Goal: Task Accomplishment & Management: Complete application form

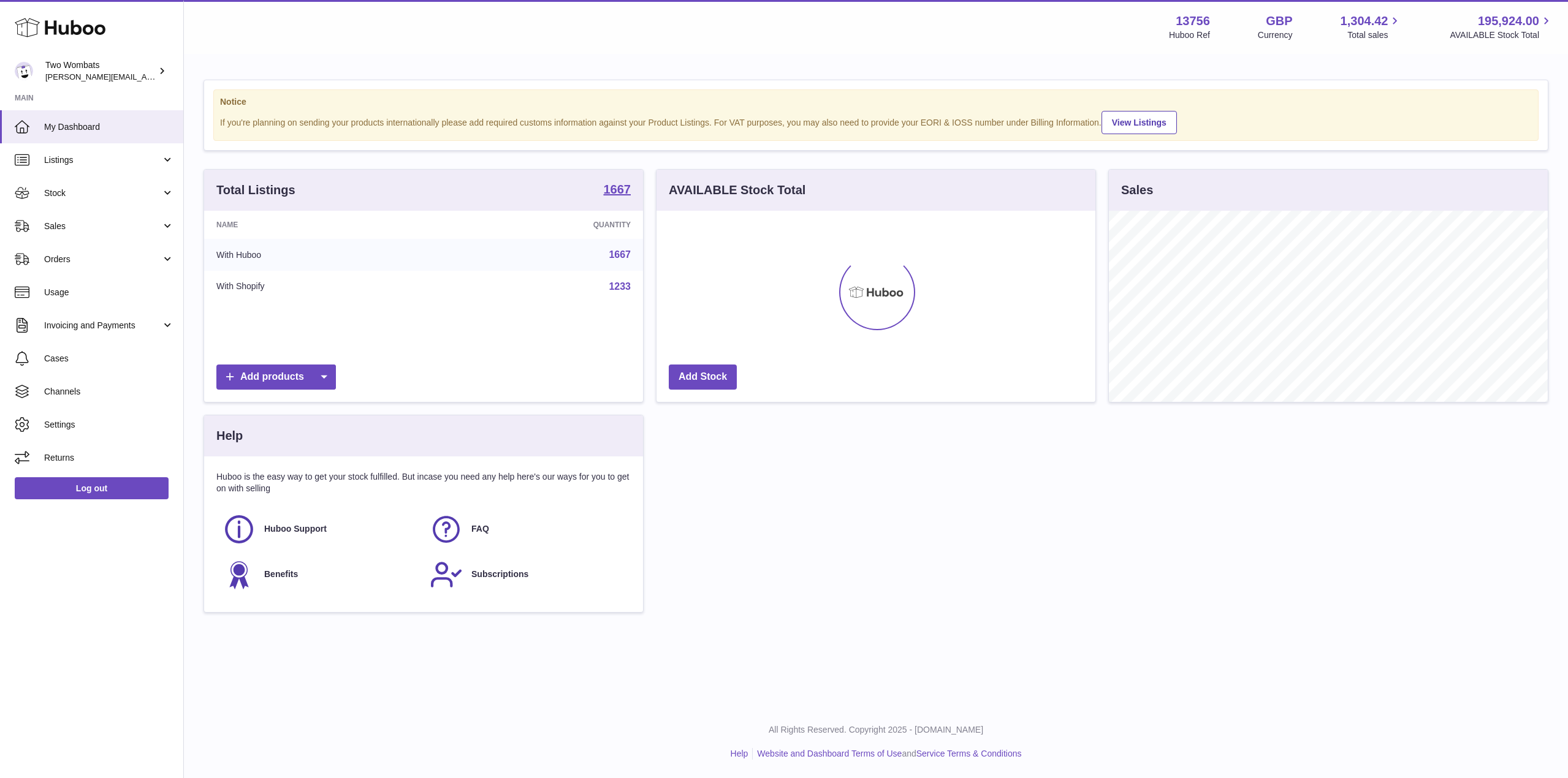
scroll to position [191, 439]
click at [166, 197] on link "Stock" at bounding box center [91, 193] width 184 height 34
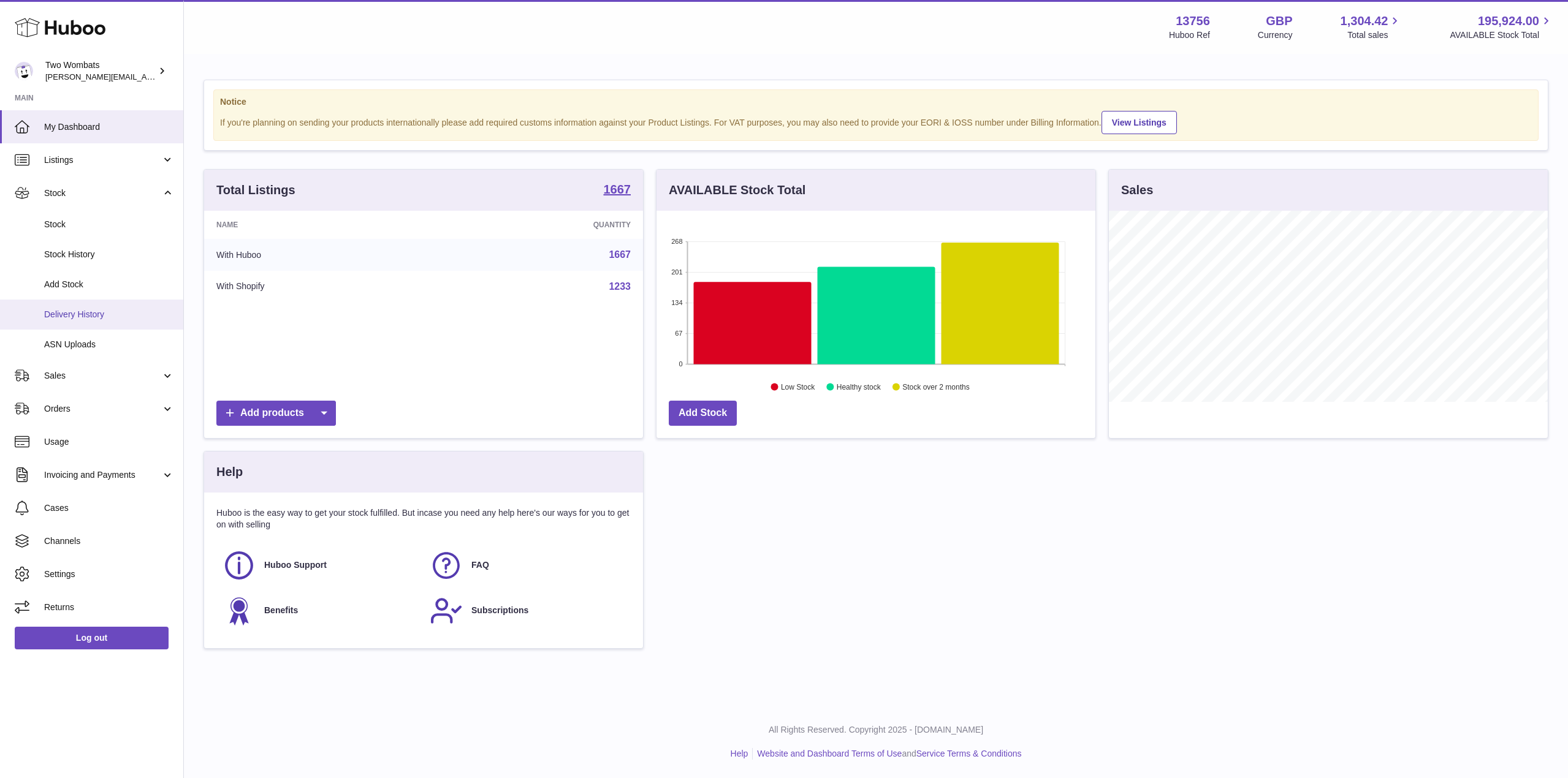
click at [113, 320] on span "Delivery History" at bounding box center [108, 314] width 130 height 11
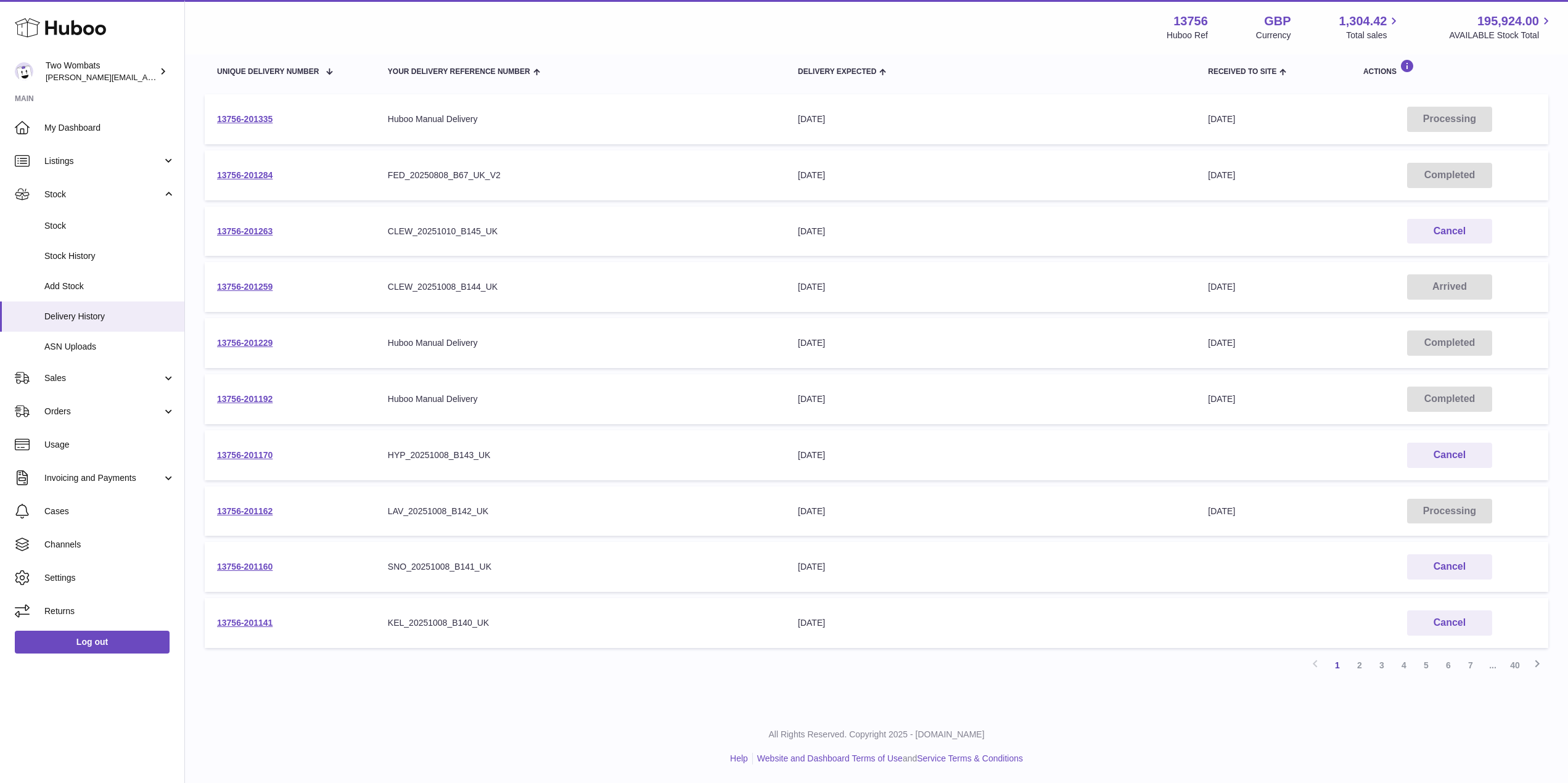
scroll to position [149, 0]
click at [1360, 666] on link "2" at bounding box center [1359, 667] width 22 height 23
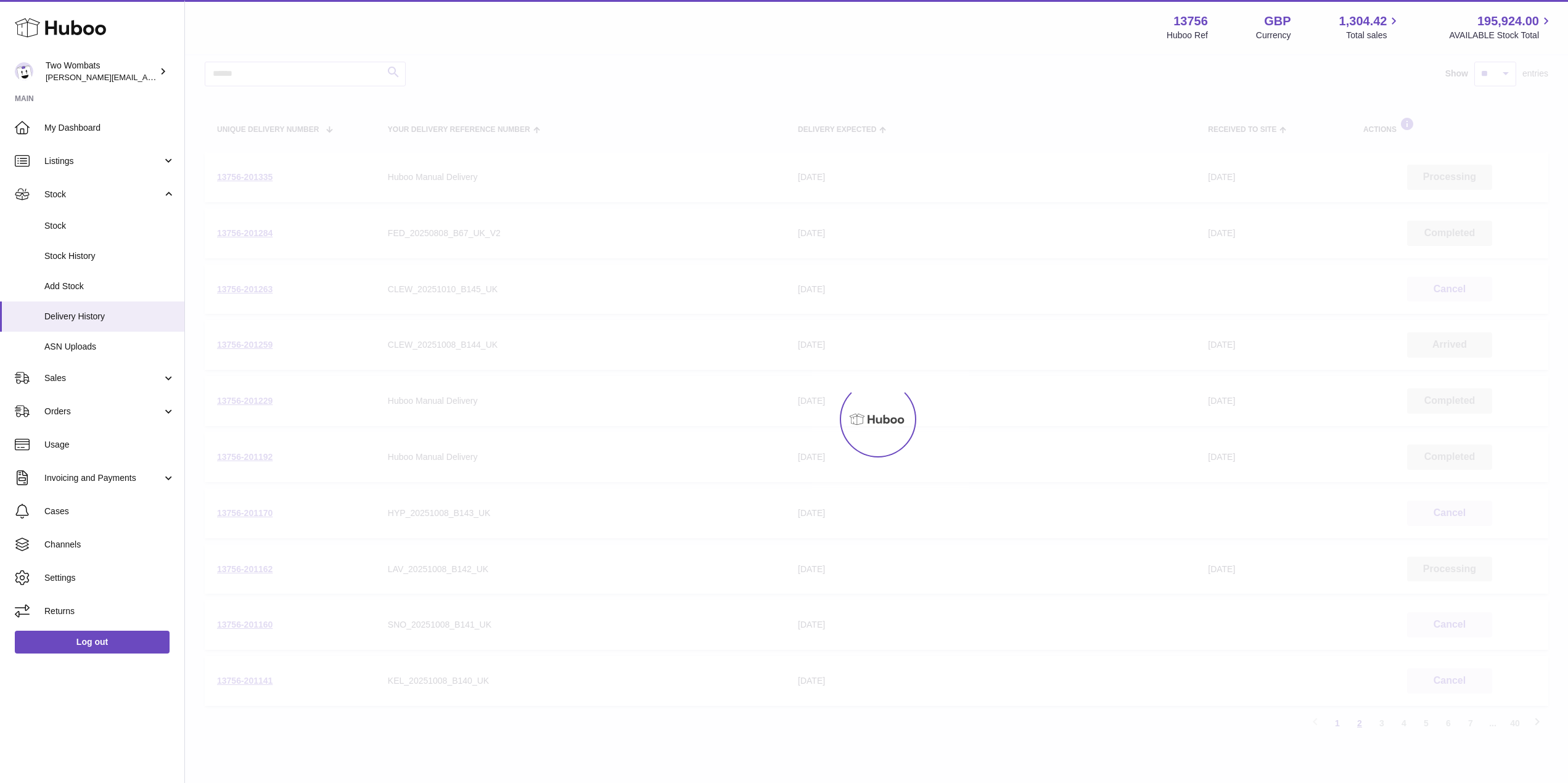
scroll to position [55, 0]
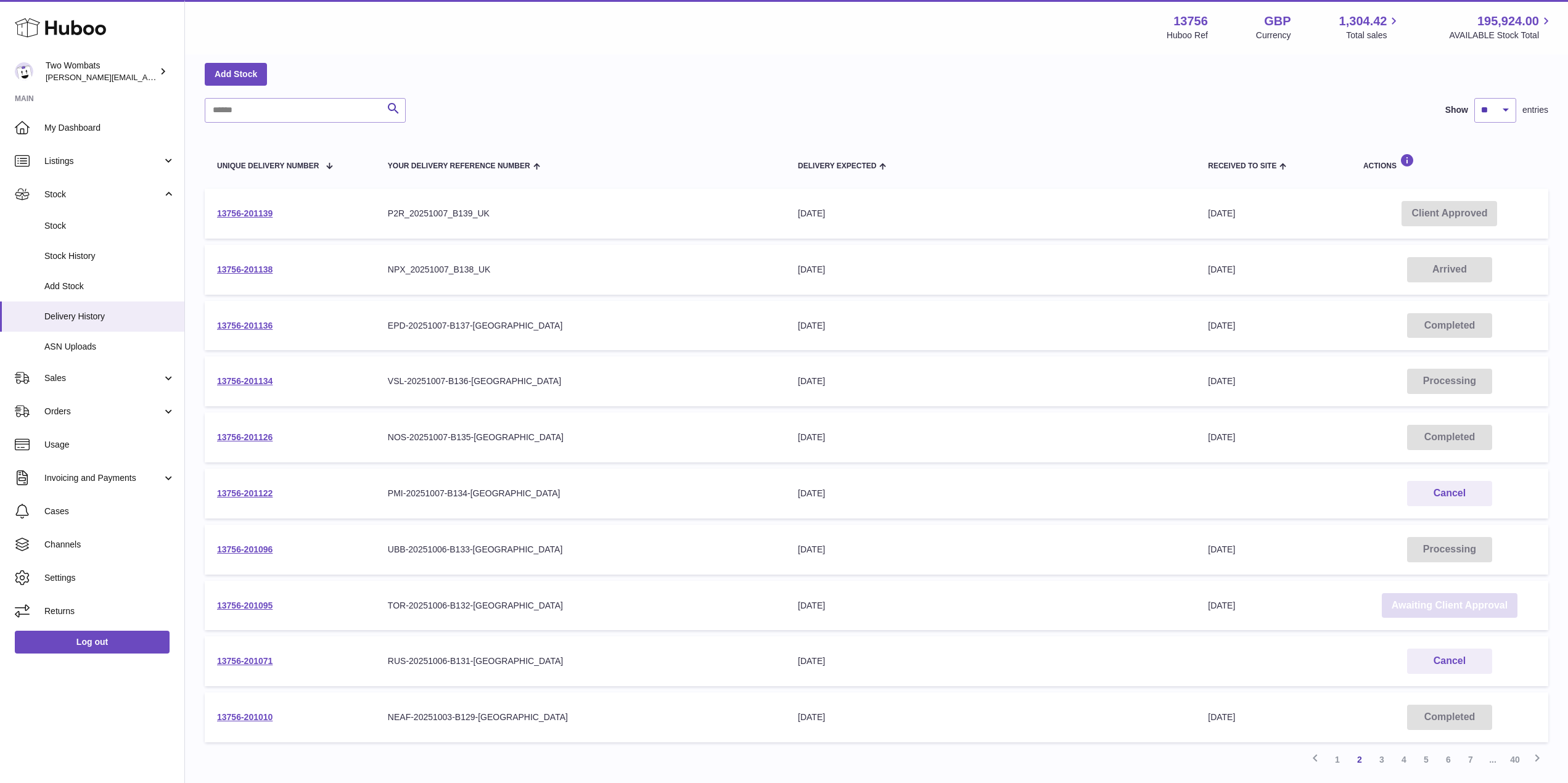
click at [1478, 604] on link "Awaiting Client Approval" at bounding box center [1449, 606] width 136 height 25
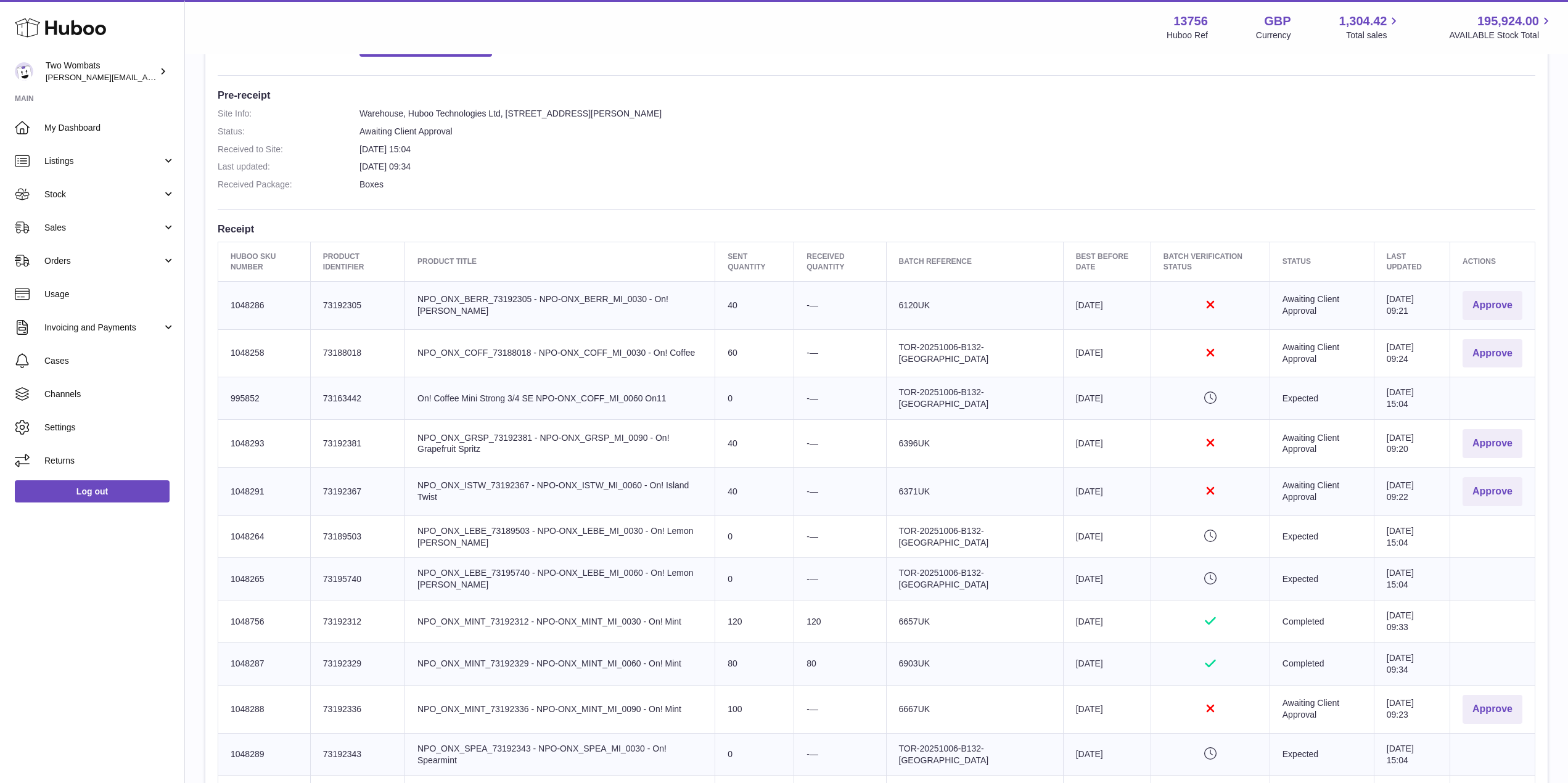
scroll to position [300, 0]
click at [1495, 308] on button "Approve" at bounding box center [1492, 304] width 60 height 29
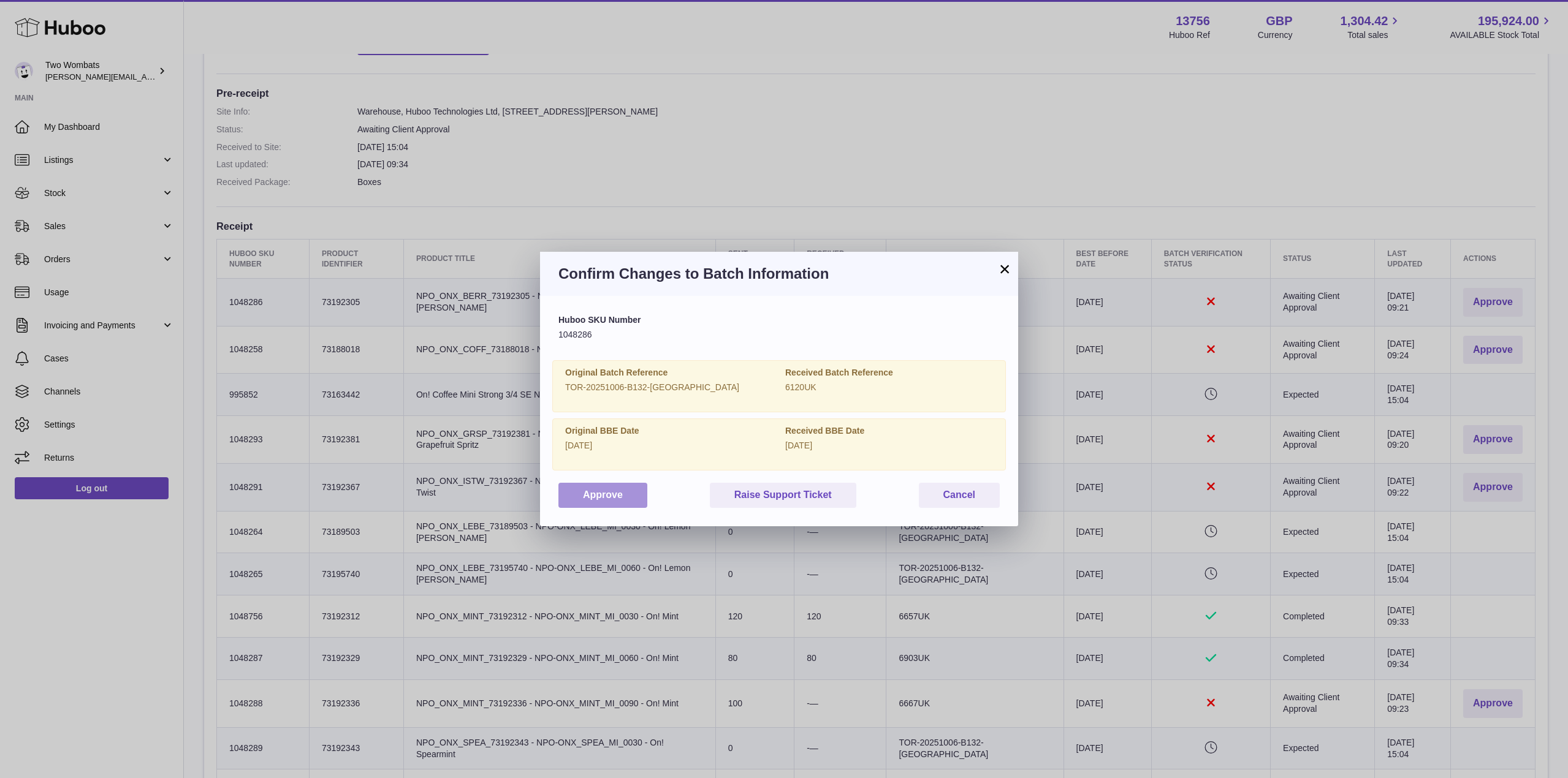
click at [632, 486] on button "Approve" at bounding box center [602, 495] width 89 height 25
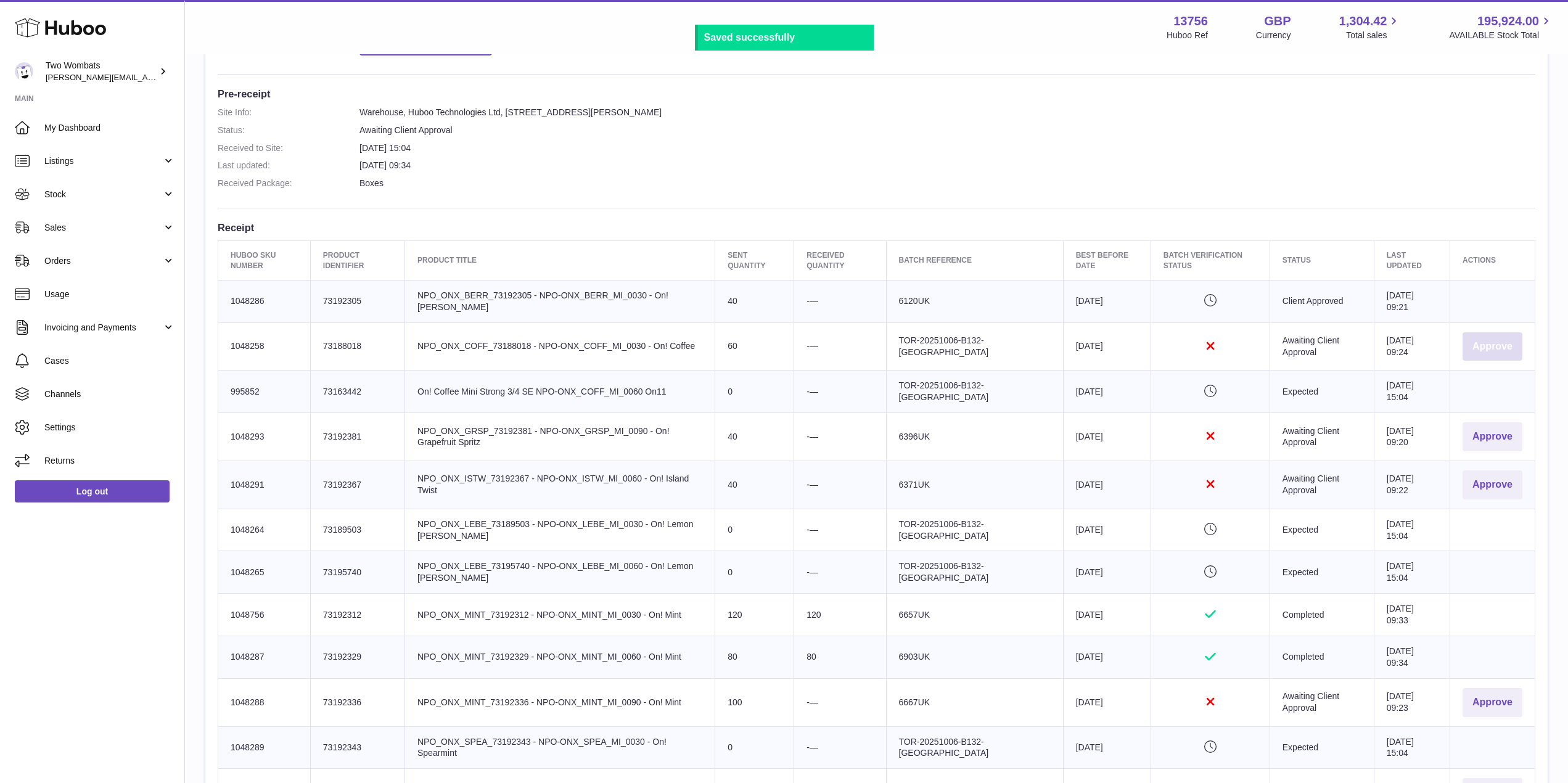
click at [1505, 347] on button "Approve" at bounding box center [1492, 347] width 60 height 29
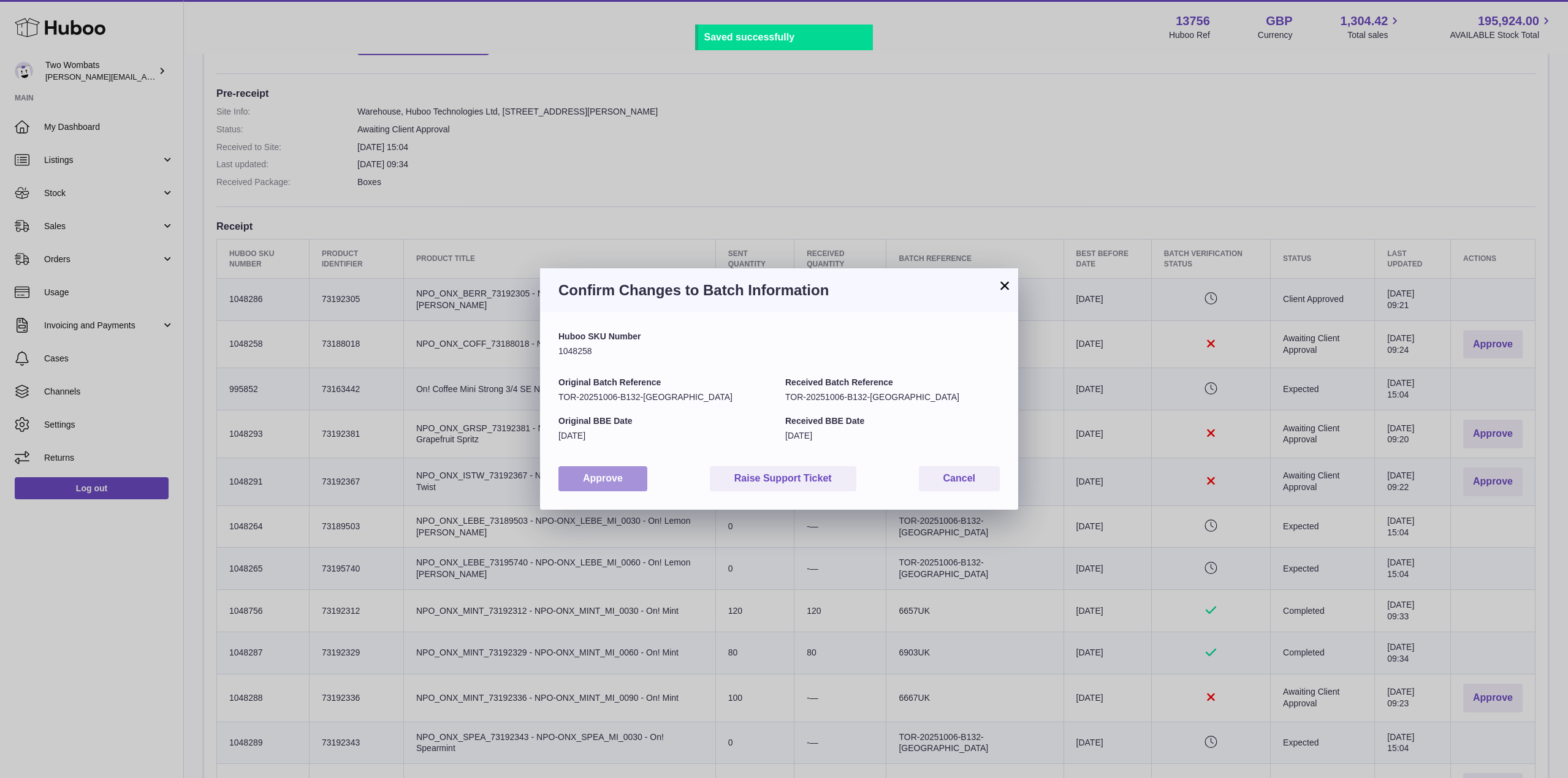
click at [614, 477] on button "Approve" at bounding box center [602, 479] width 89 height 25
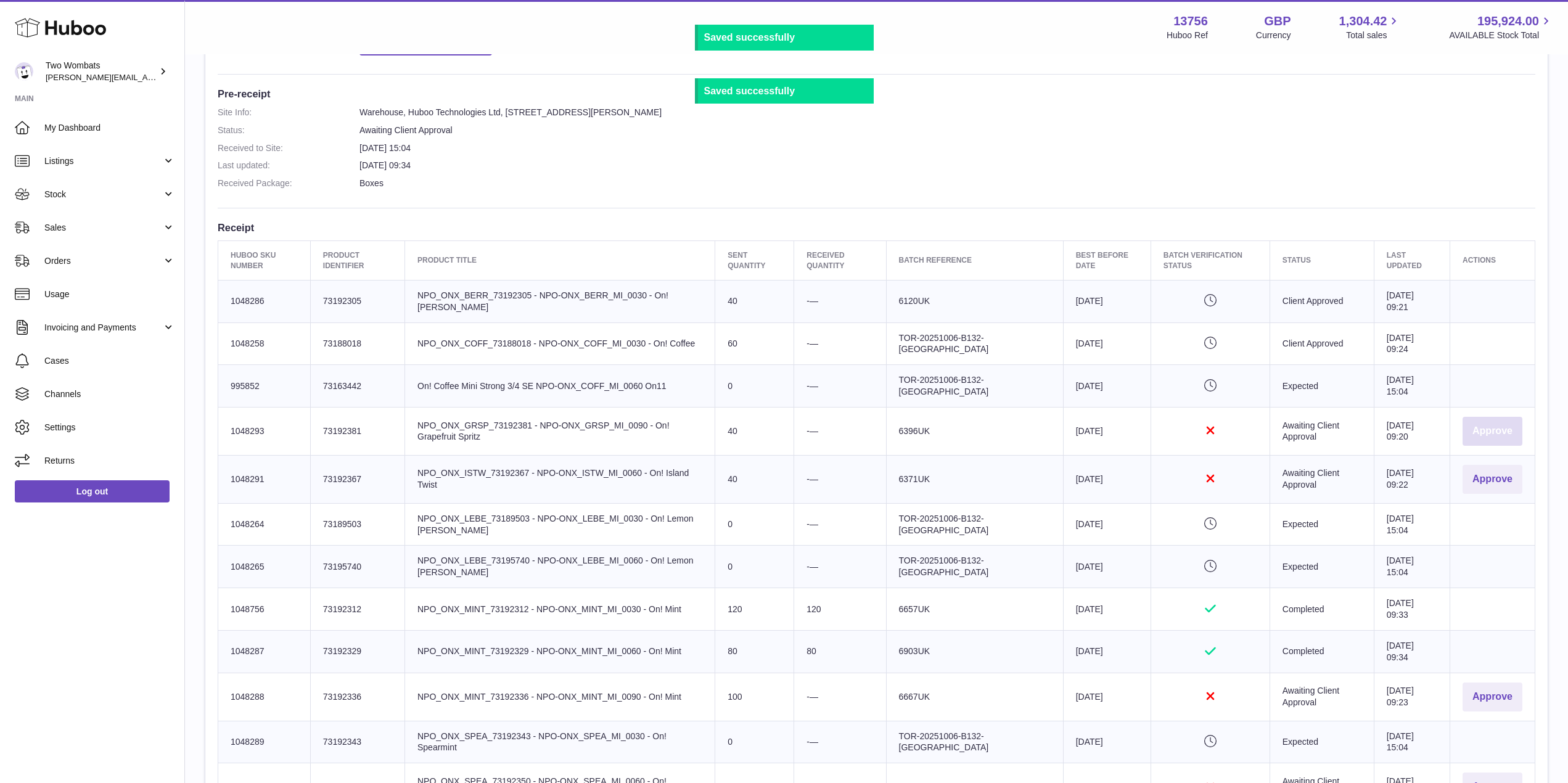
click at [1499, 427] on button "Approve" at bounding box center [1492, 431] width 60 height 29
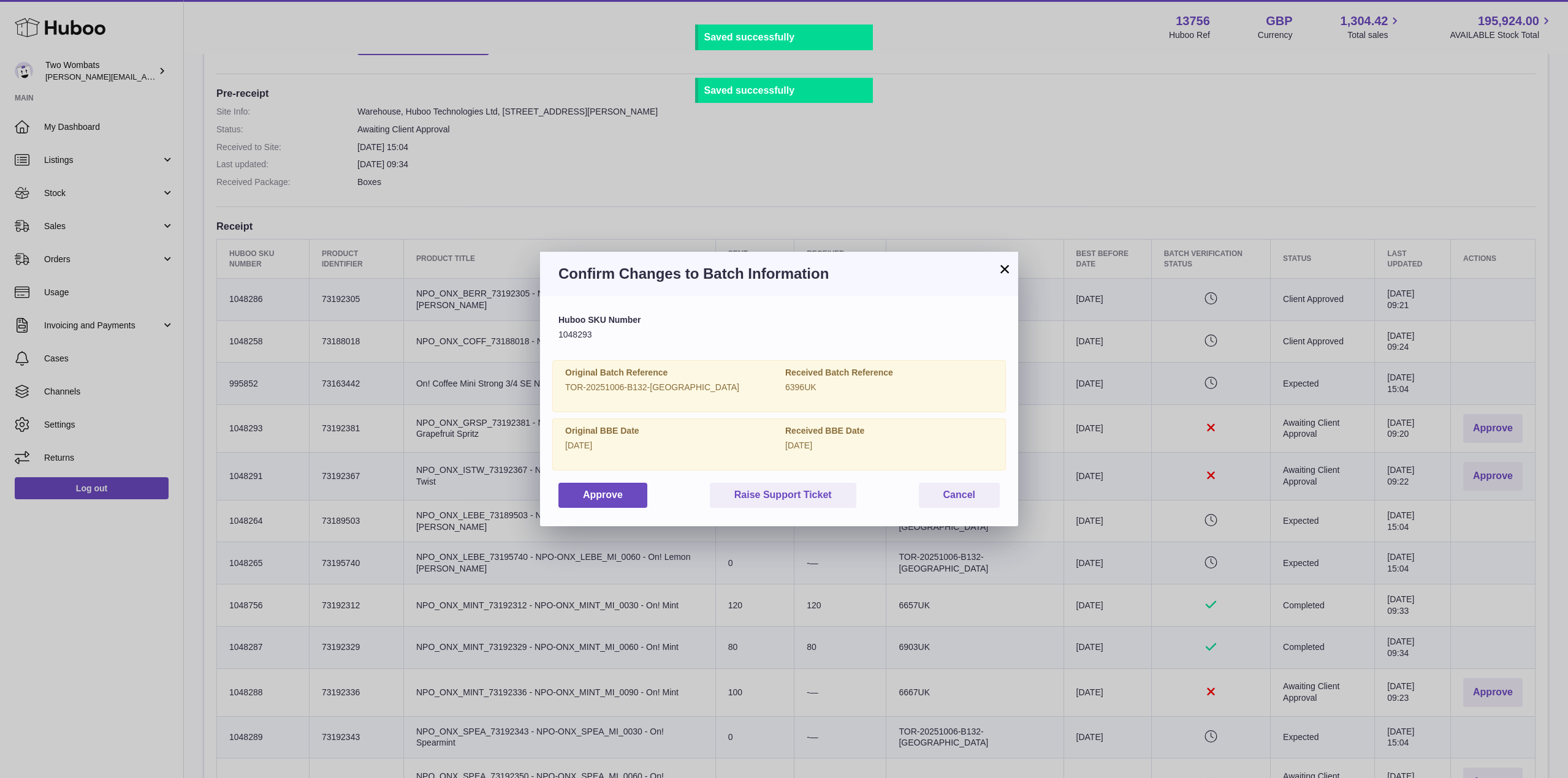
click at [620, 510] on div "Huboo SKU Number 1048293 Original Batch Reference TOR-20251006-B132-UK Received…" at bounding box center [778, 411] width 478 height 230
click at [610, 505] on button "Approve" at bounding box center [602, 495] width 89 height 25
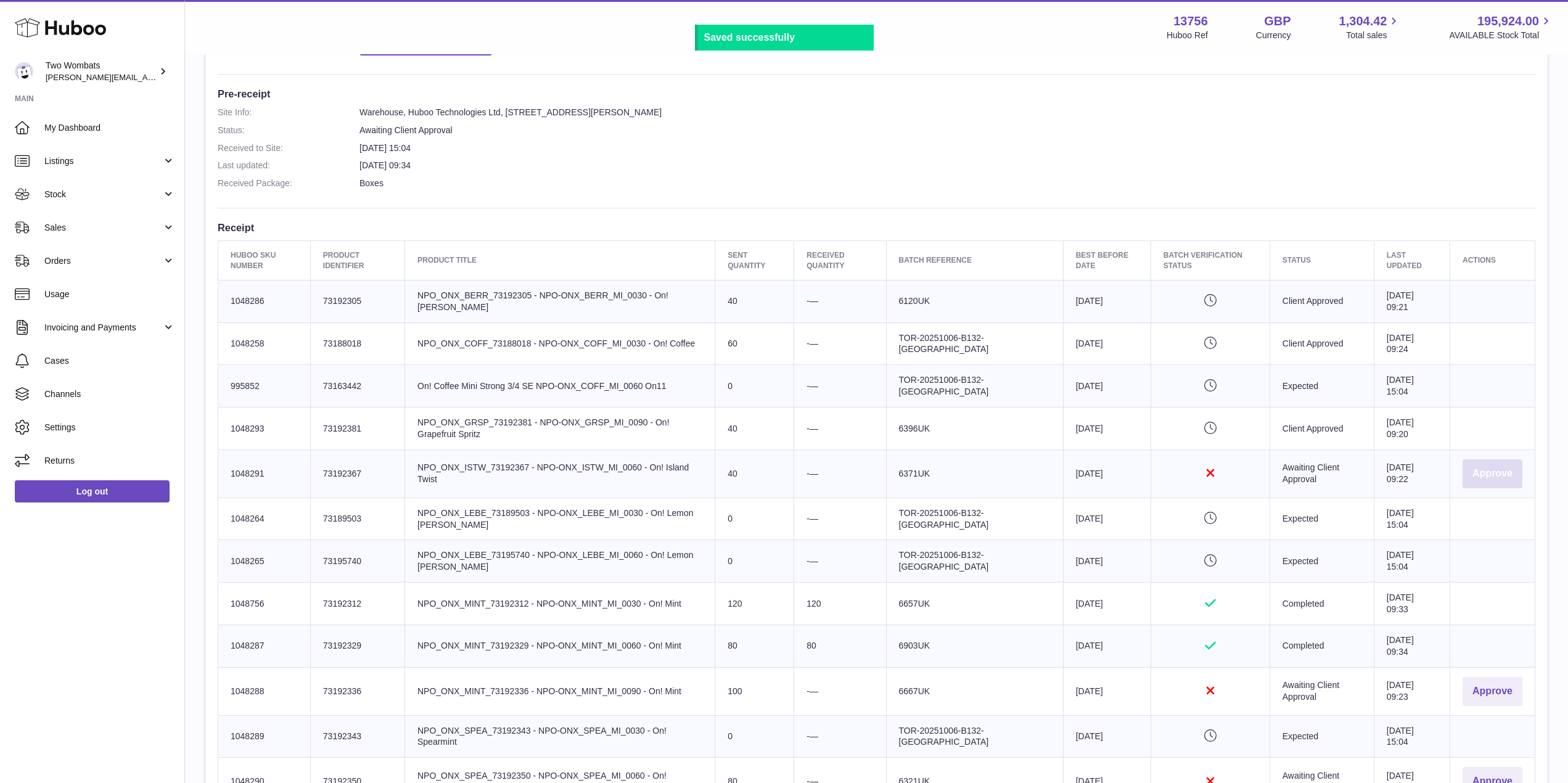
click at [1499, 476] on button "Approve" at bounding box center [1492, 474] width 60 height 29
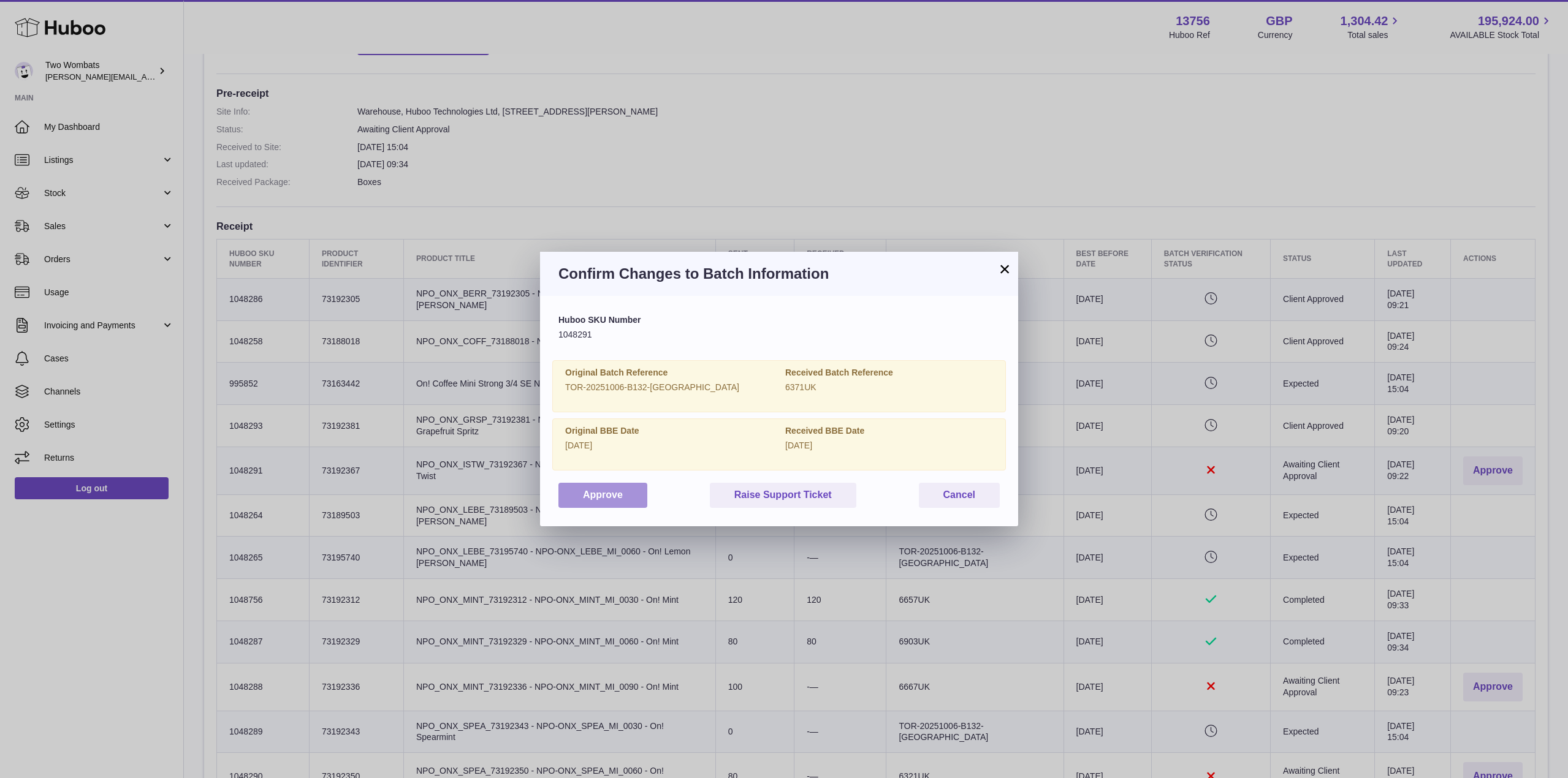
click at [599, 496] on button "Approve" at bounding box center [602, 495] width 89 height 25
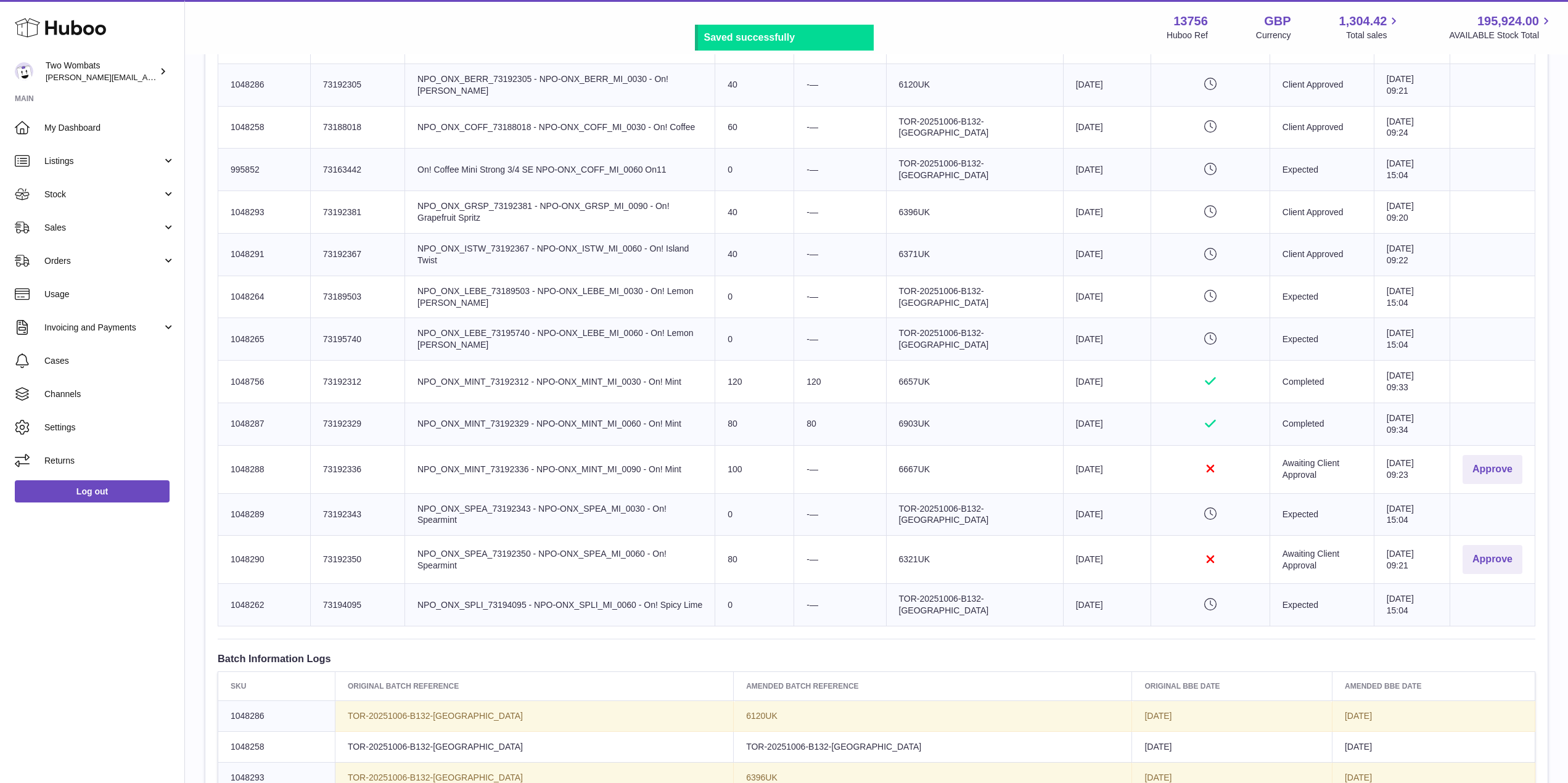
scroll to position [538, 0]
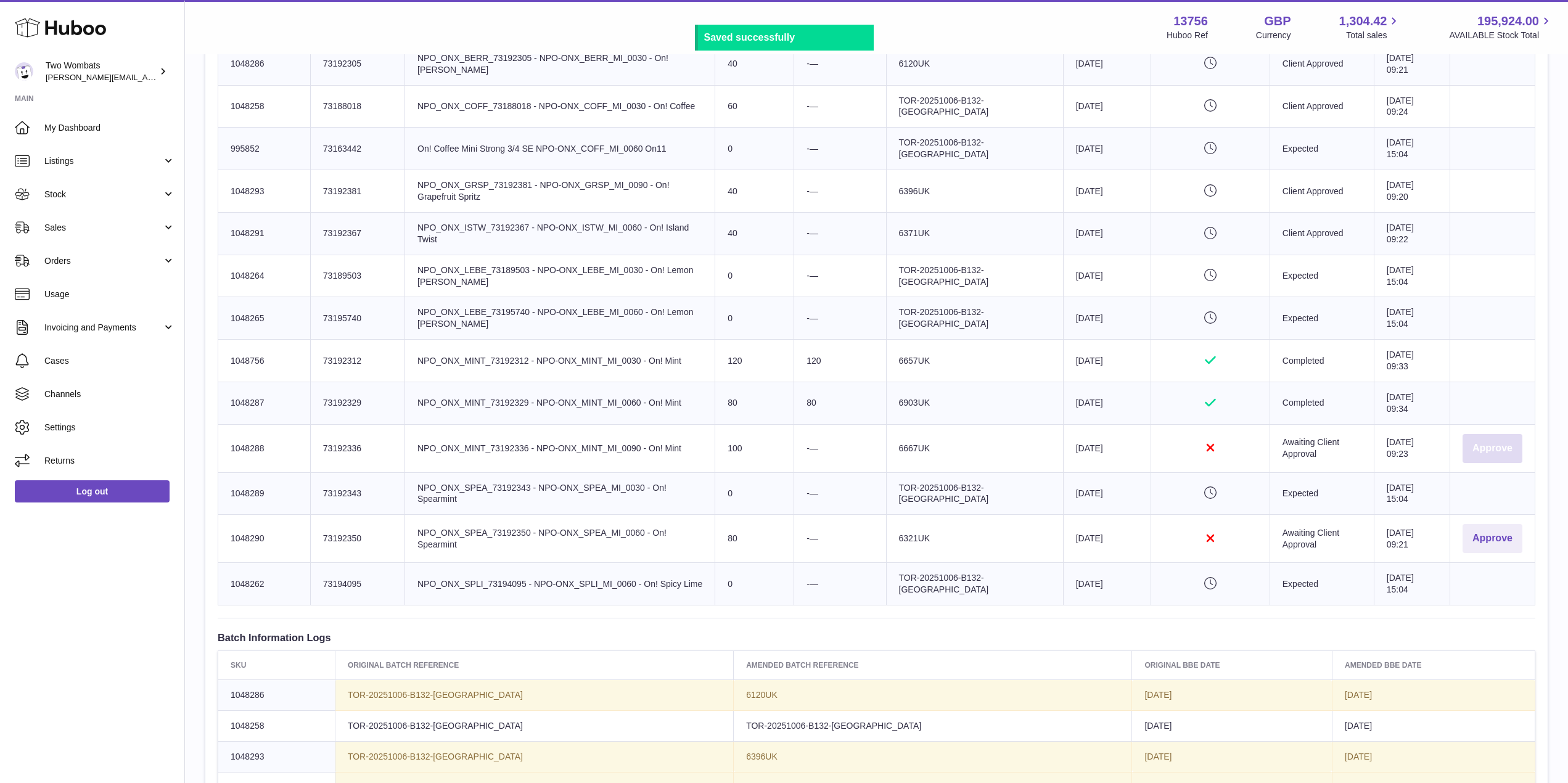
click at [1508, 436] on button "Approve" at bounding box center [1492, 448] width 60 height 29
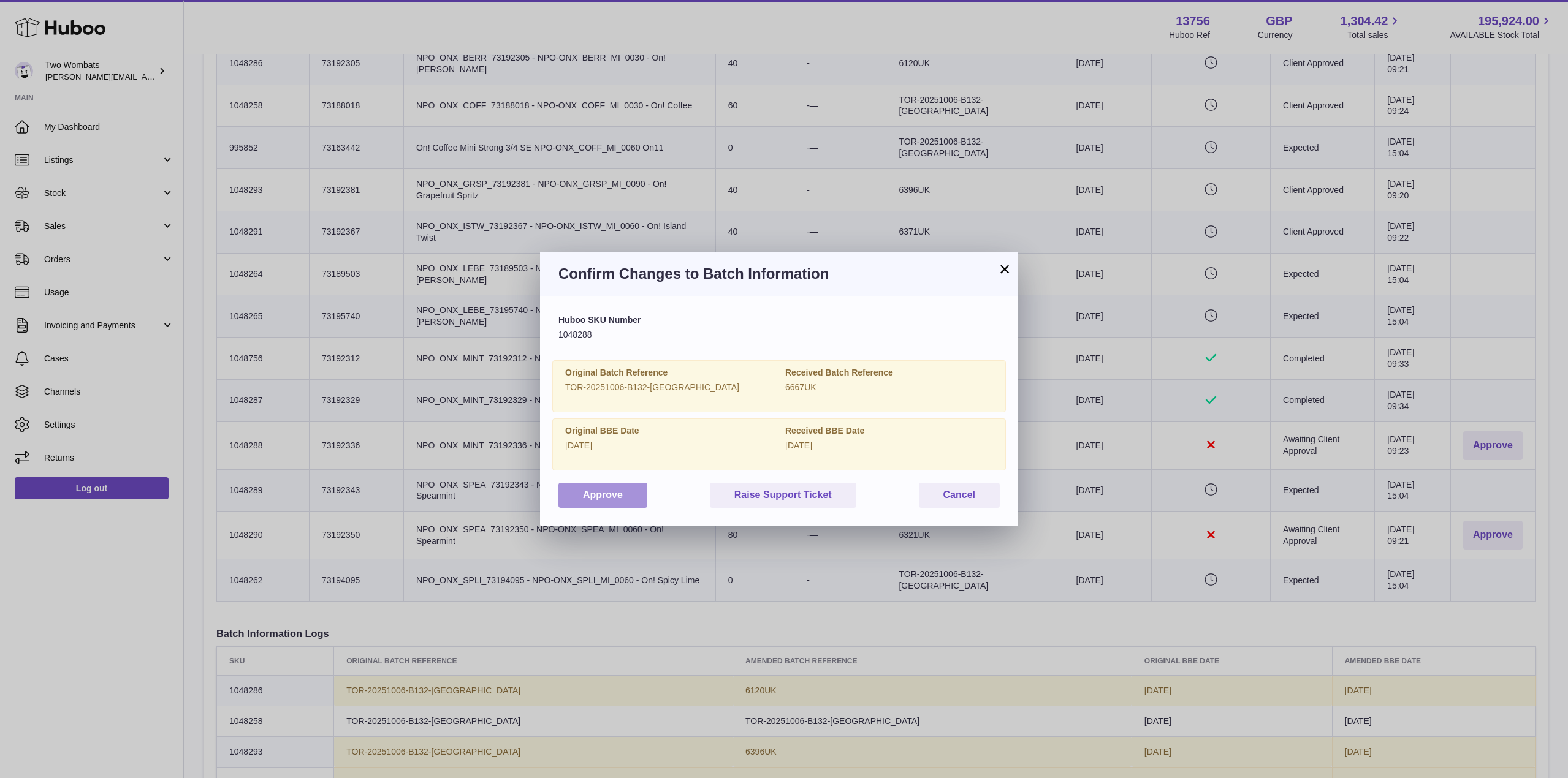
click at [612, 495] on button "Approve" at bounding box center [602, 495] width 89 height 25
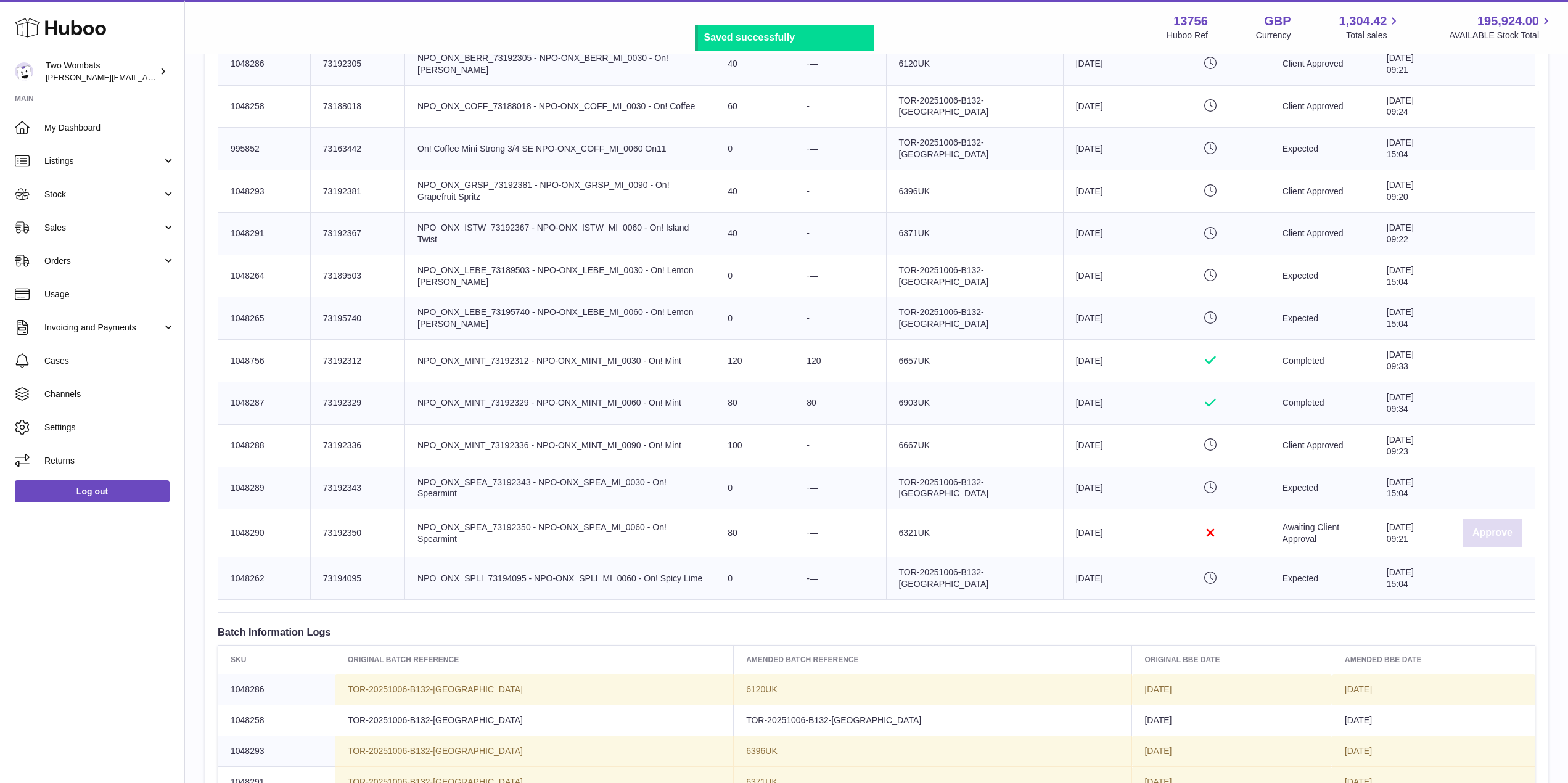
click at [1474, 532] on button "Approve" at bounding box center [1492, 533] width 60 height 29
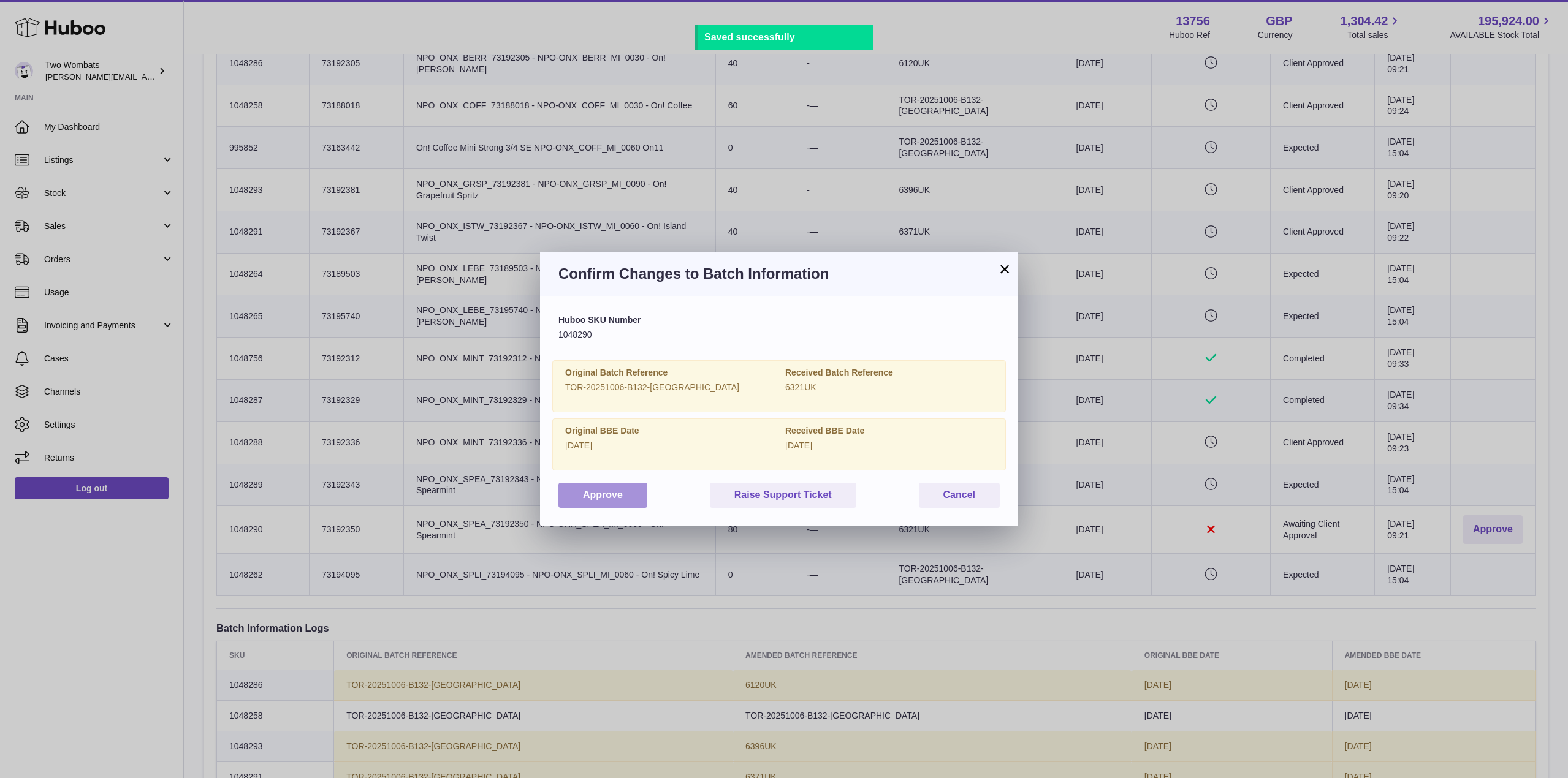
click at [612, 491] on button "Approve" at bounding box center [602, 495] width 89 height 25
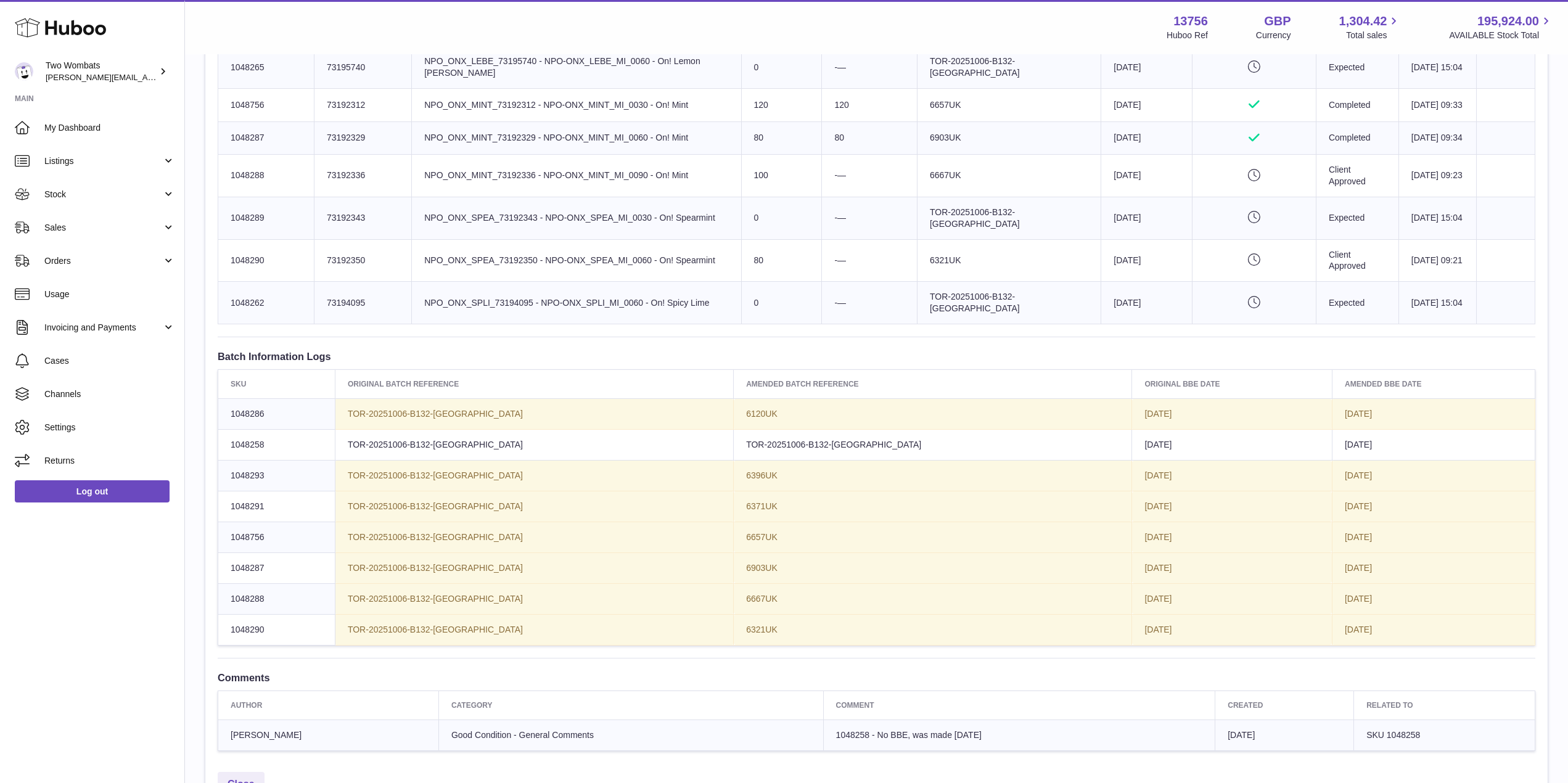
scroll to position [931, 0]
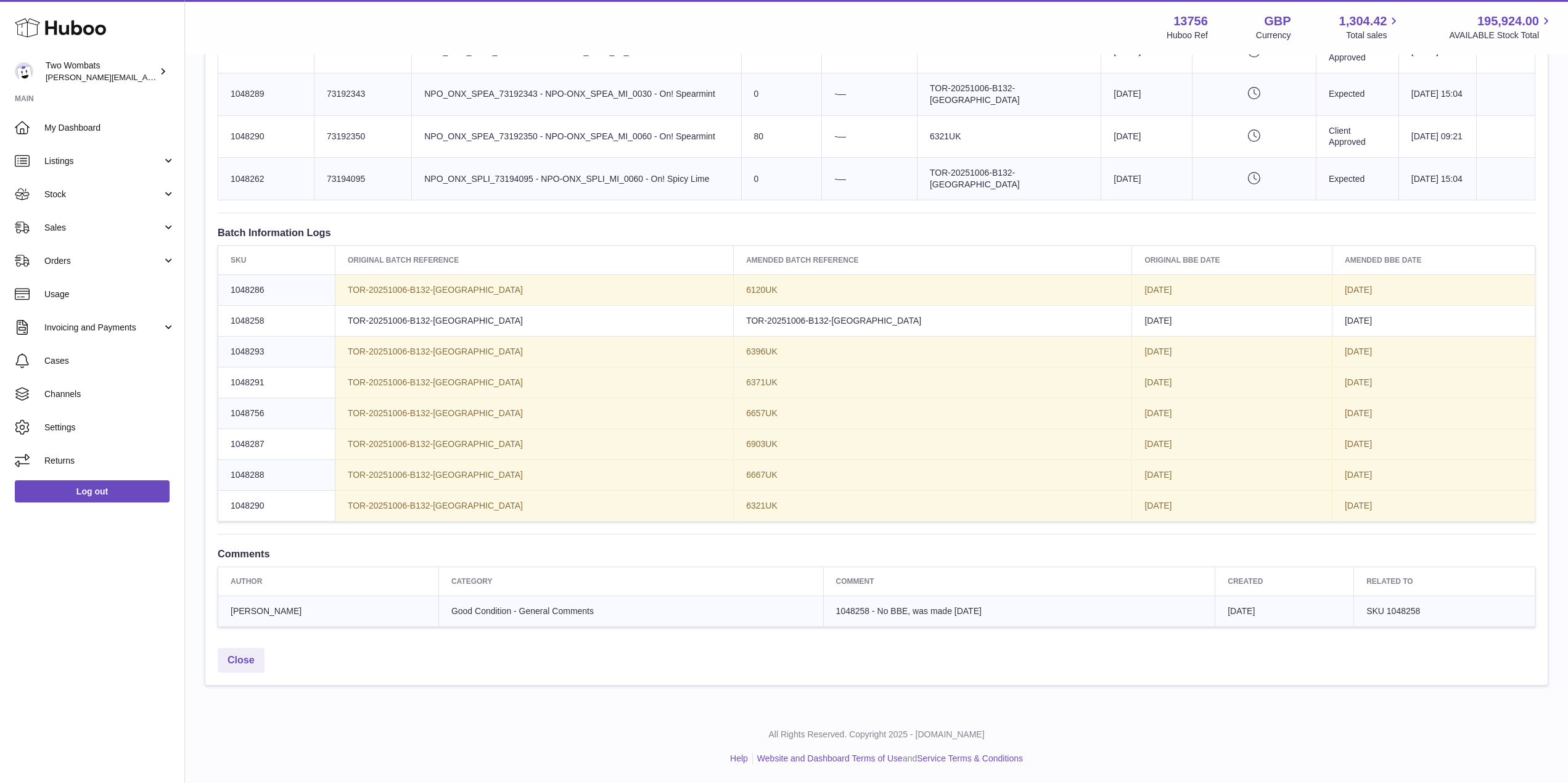
click at [907, 615] on span "1048258 - No BBE, was made 18.11.24" at bounding box center [908, 611] width 145 height 10
drag, startPoint x: 939, startPoint y: 609, endPoint x: 775, endPoint y: 609, distance: 164.0
click at [823, 609] on td "1048258 - No BBE, was made 18.11.24" at bounding box center [1019, 610] width 392 height 31
click at [952, 614] on td "1048258 - No BBE, was made 18.11.24" at bounding box center [1019, 610] width 392 height 31
drag, startPoint x: 918, startPoint y: 611, endPoint x: 948, endPoint y: 610, distance: 30.0
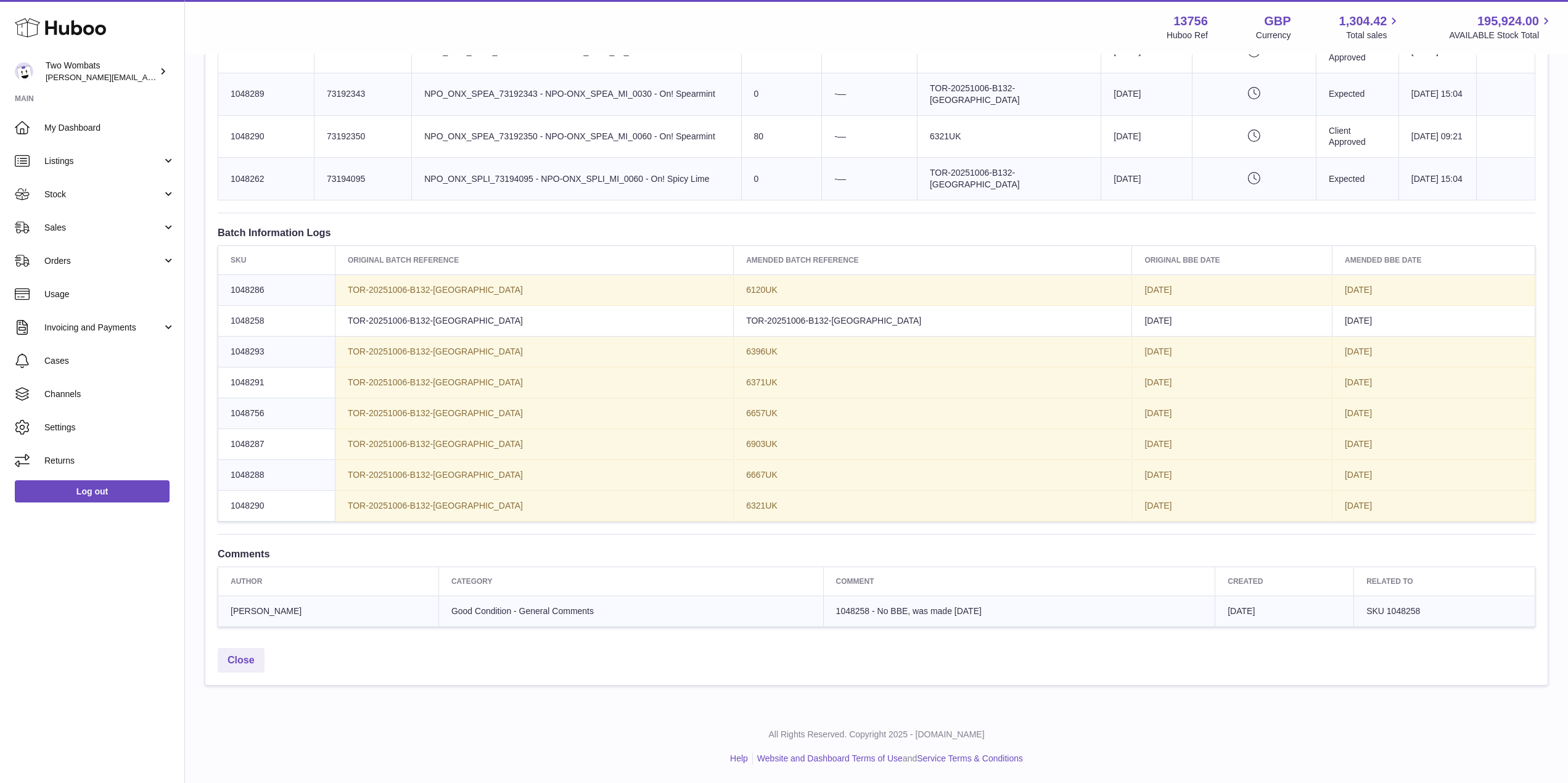
click at [948, 610] on td "1048258 - No BBE, was made 18.11.24" at bounding box center [1019, 610] width 392 height 31
drag, startPoint x: 1353, startPoint y: 288, endPoint x: 1294, endPoint y: 290, distance: 59.0
click at [1332, 290] on td "2025-11-20" at bounding box center [1433, 290] width 202 height 31
drag, startPoint x: 722, startPoint y: 293, endPoint x: 714, endPoint y: 291, distance: 8.2
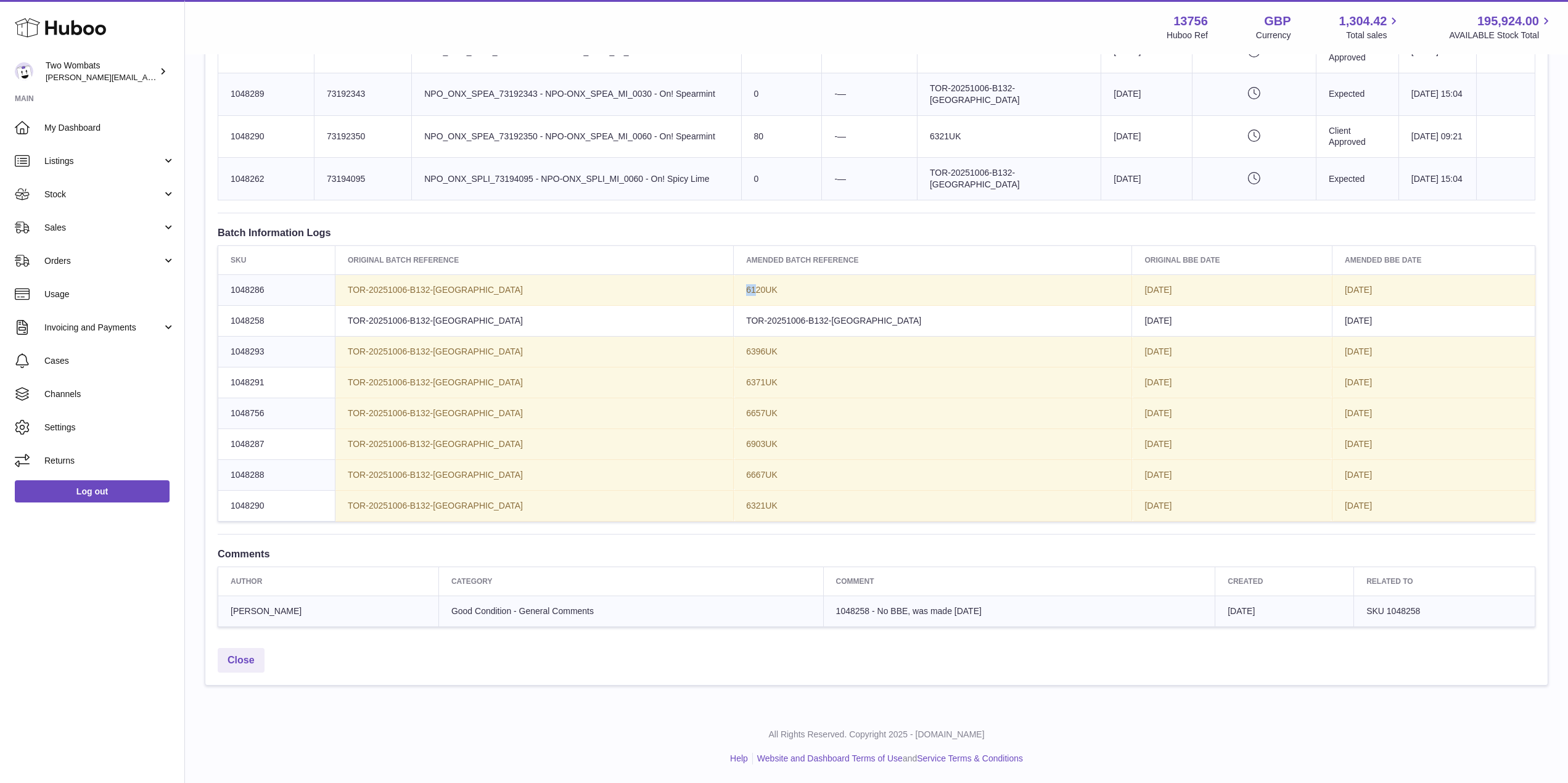
click at [746, 291] on span "6120UK" at bounding box center [762, 290] width 32 height 10
click at [746, 287] on span "6120UK" at bounding box center [762, 290] width 32 height 10
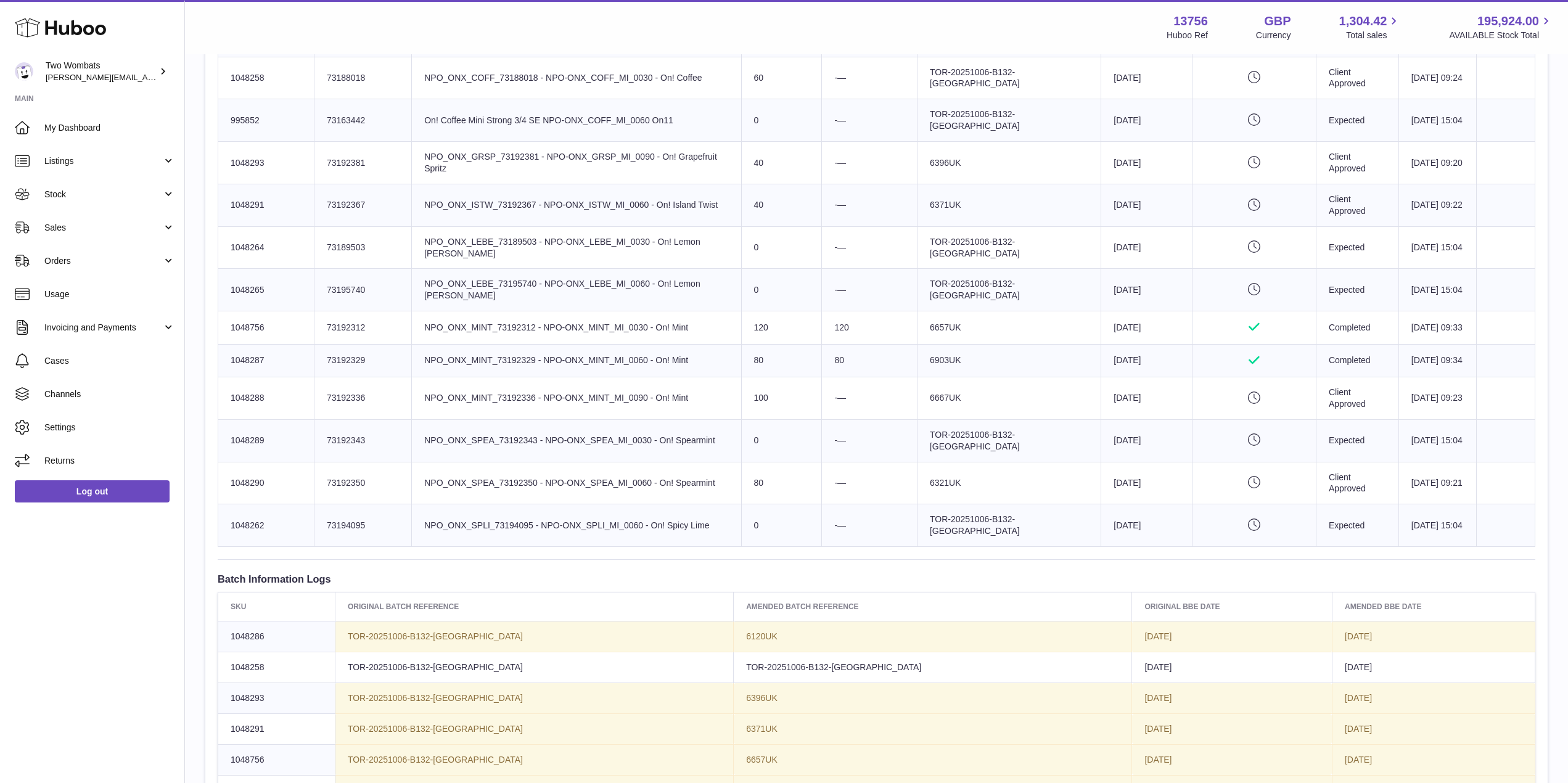
scroll to position [566, 0]
drag, startPoint x: 270, startPoint y: 654, endPoint x: 231, endPoint y: 655, distance: 39.0
click at [231, 653] on td "1048286" at bounding box center [276, 637] width 117 height 31
copy span "1048286"
click at [500, 404] on td "Product title NPO_ONX_MINT_73192336 - NPO-ONX_MINT_MI_0090 - On! Mint" at bounding box center [575, 398] width 329 height 42
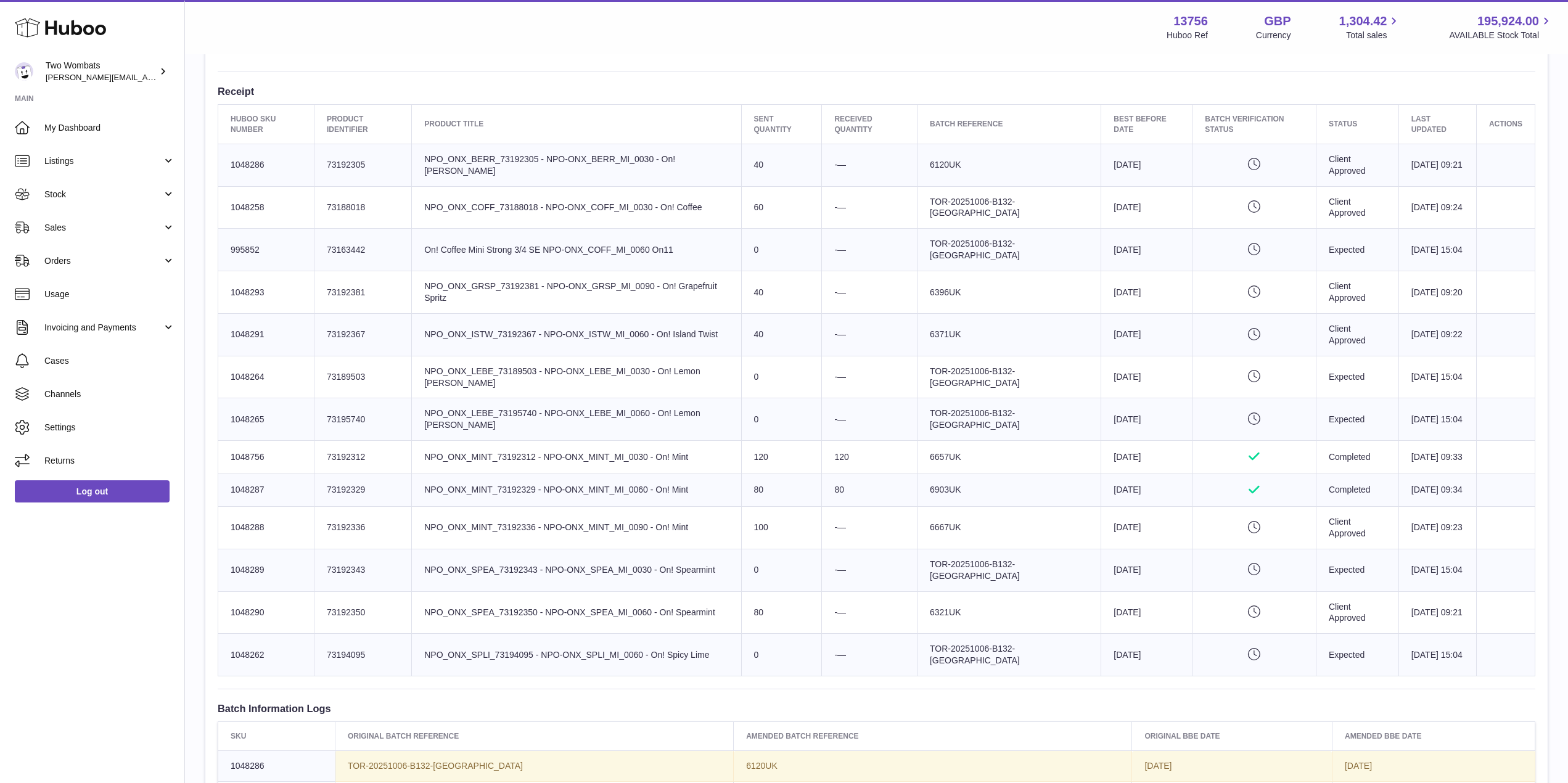
scroll to position [437, 0]
click at [259, 167] on td "Huboo SKU Number 1048286" at bounding box center [266, 164] width 97 height 42
drag, startPoint x: 268, startPoint y: 164, endPoint x: 227, endPoint y: 163, distance: 41.0
click at [227, 163] on td "Huboo SKU Number 1048286" at bounding box center [266, 164] width 97 height 42
copy td "1048286"
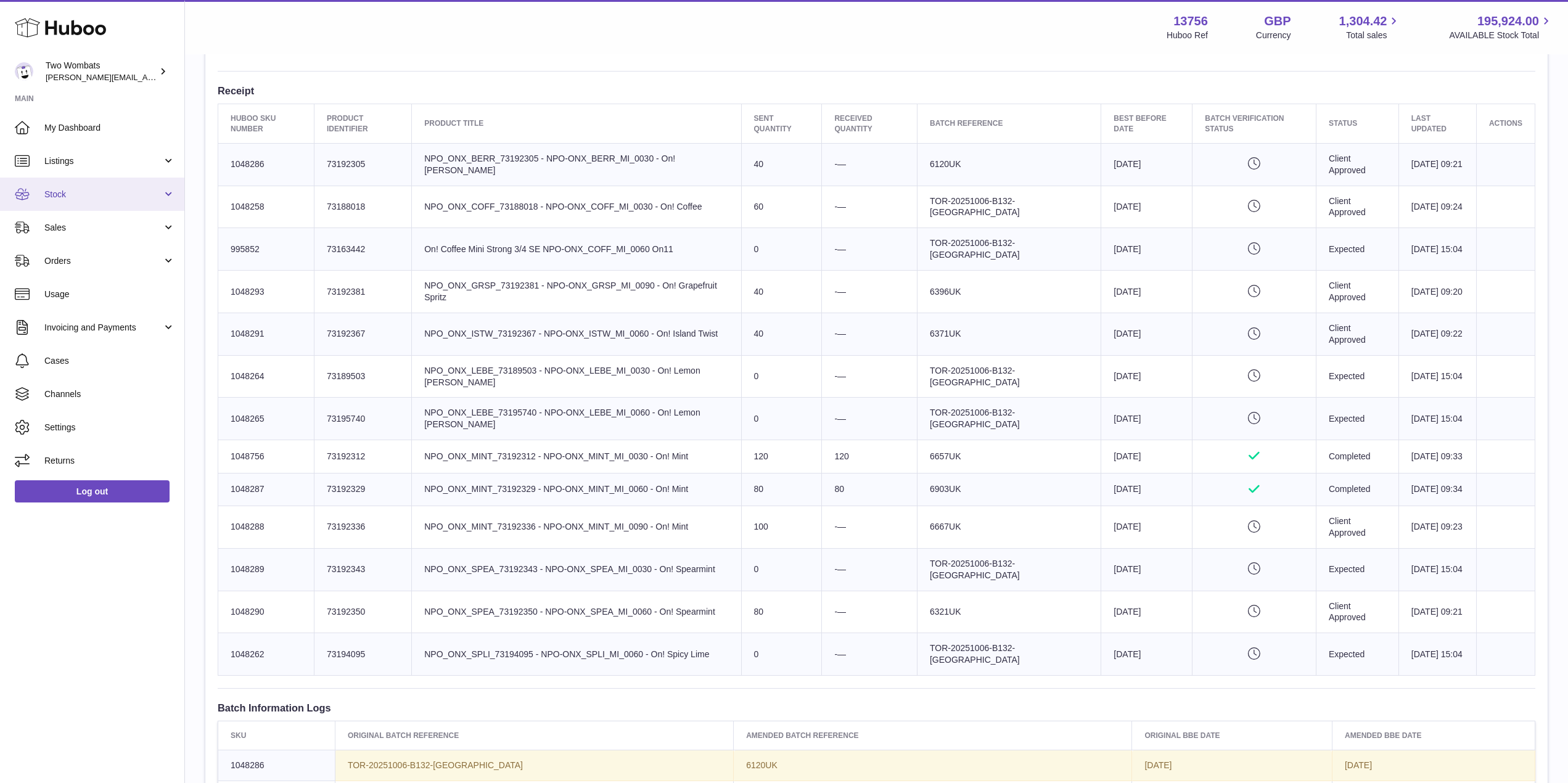
click at [134, 193] on span "Stock" at bounding box center [103, 194] width 118 height 11
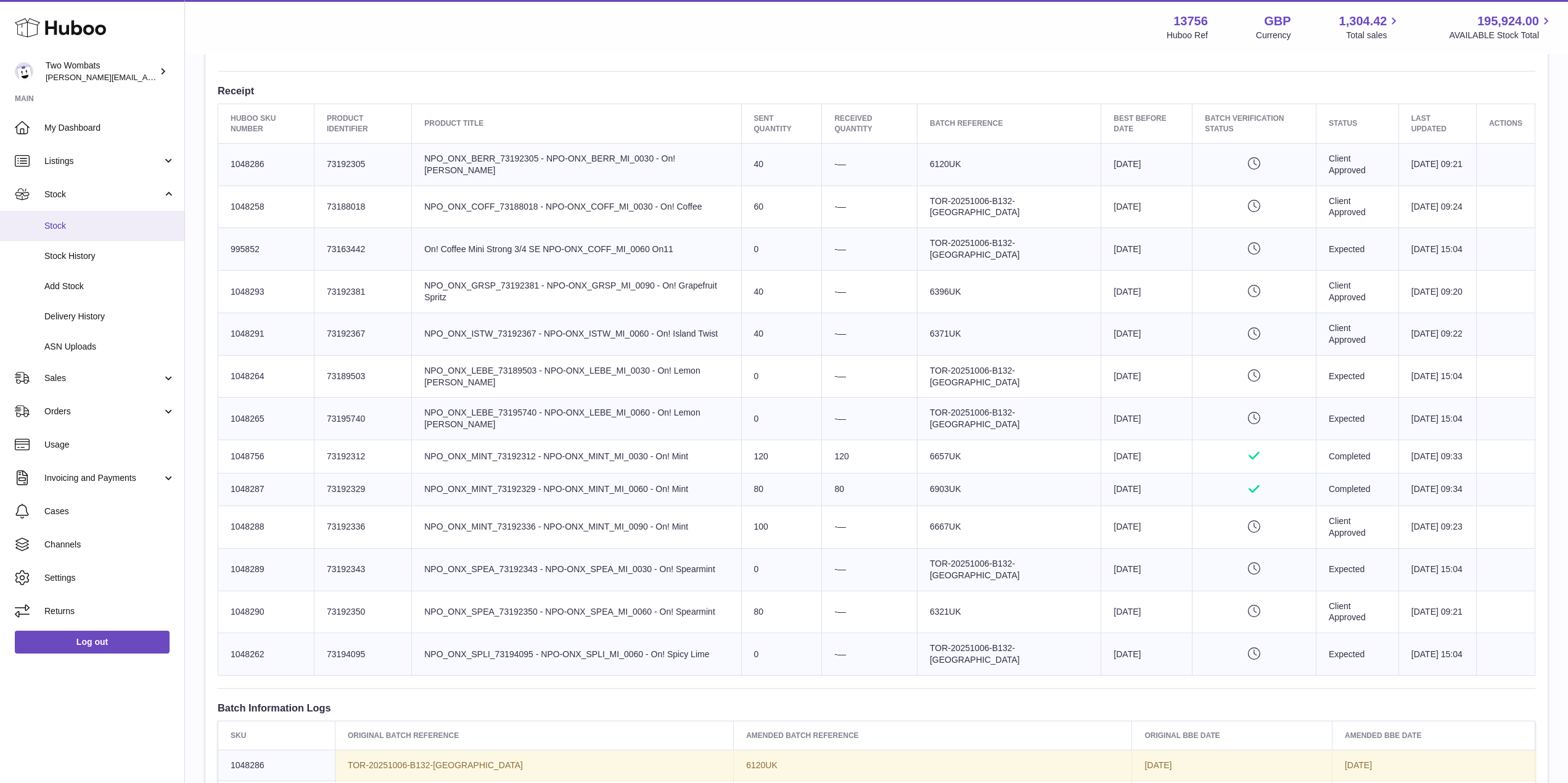
click at [87, 230] on span "Stock" at bounding box center [109, 226] width 130 height 11
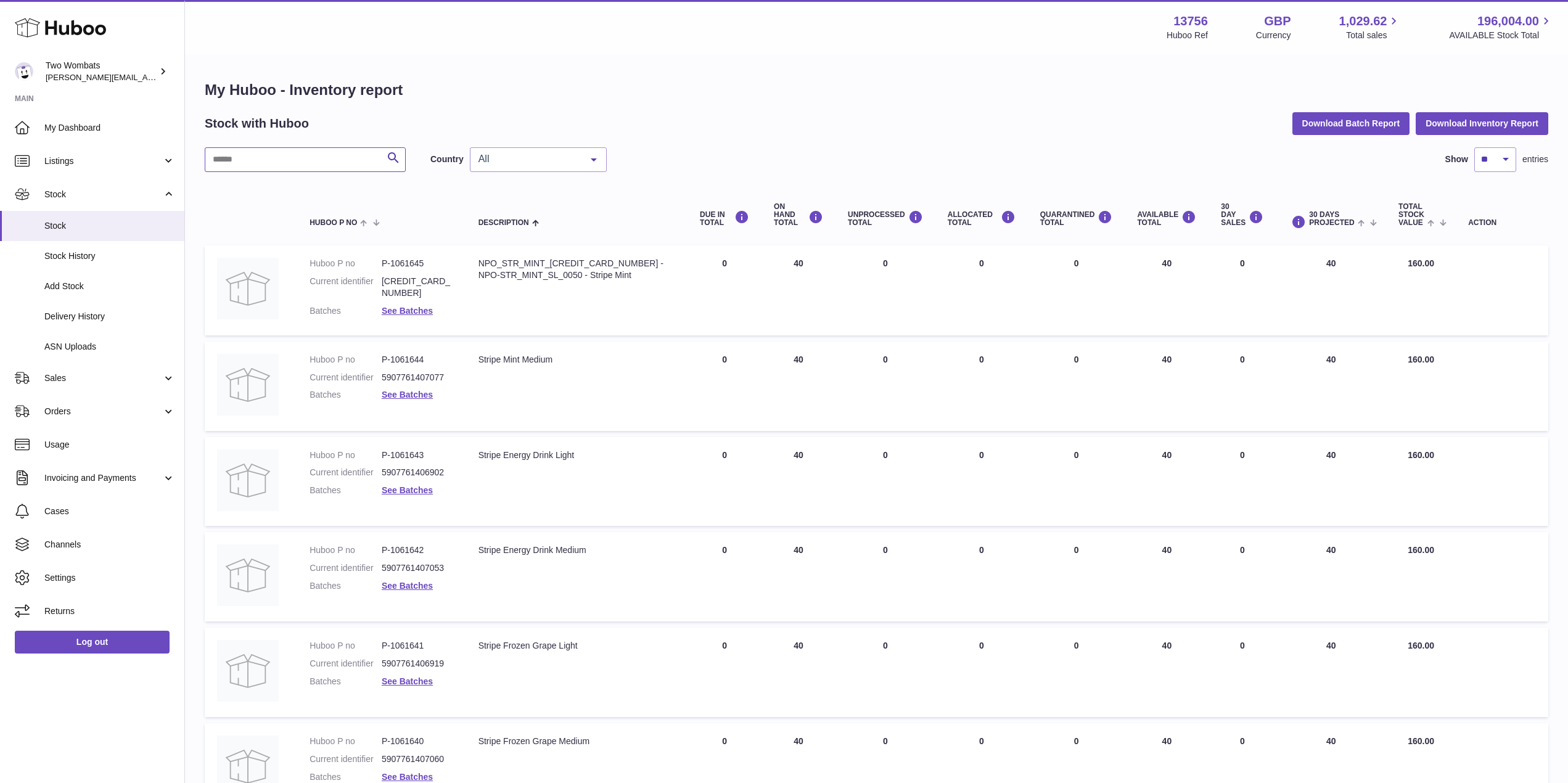
click at [339, 149] on input "text" at bounding box center [305, 159] width 201 height 24
paste input "*******"
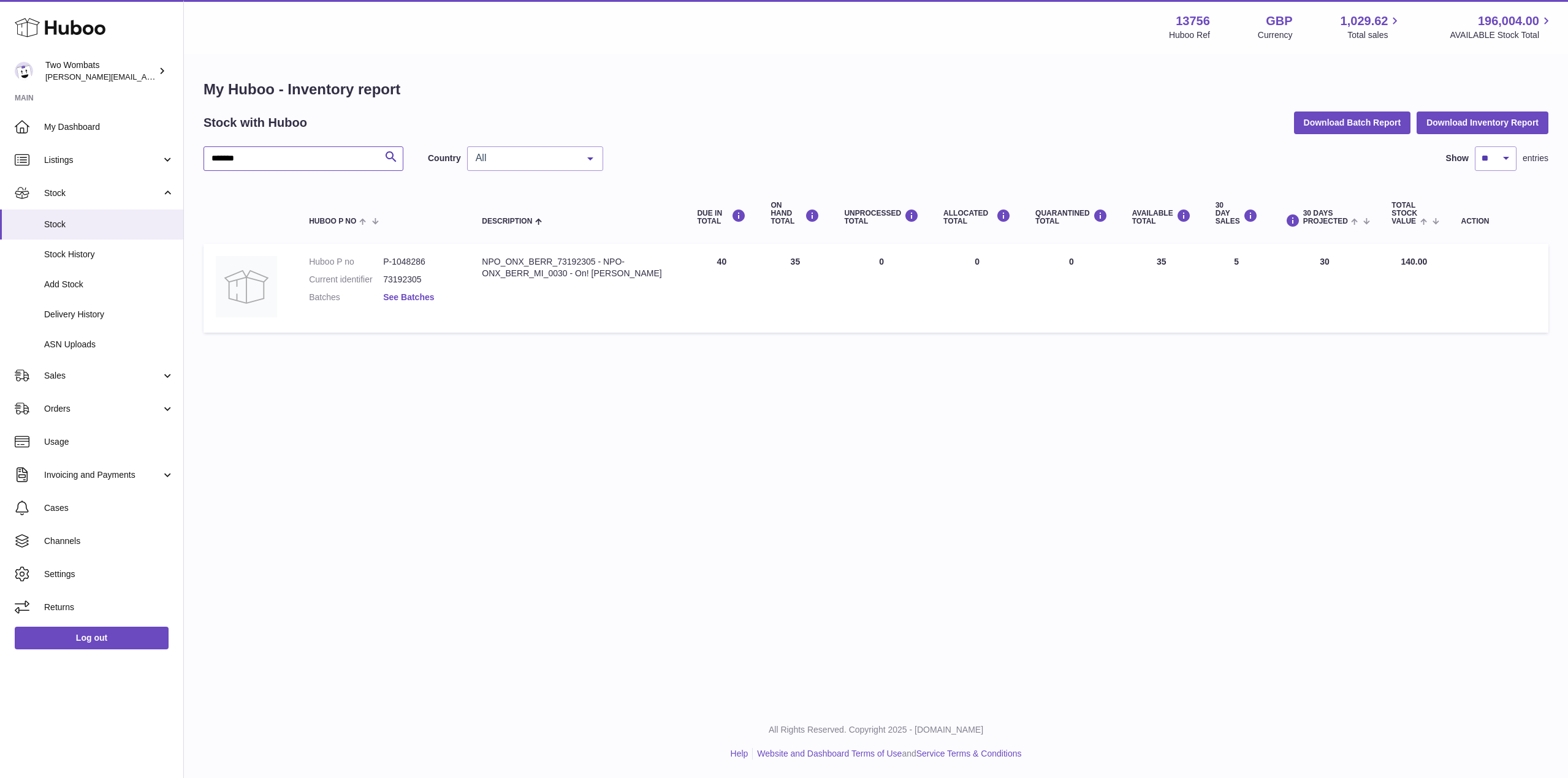
type input "*******"
click at [407, 297] on link "See Batches" at bounding box center [408, 297] width 51 height 10
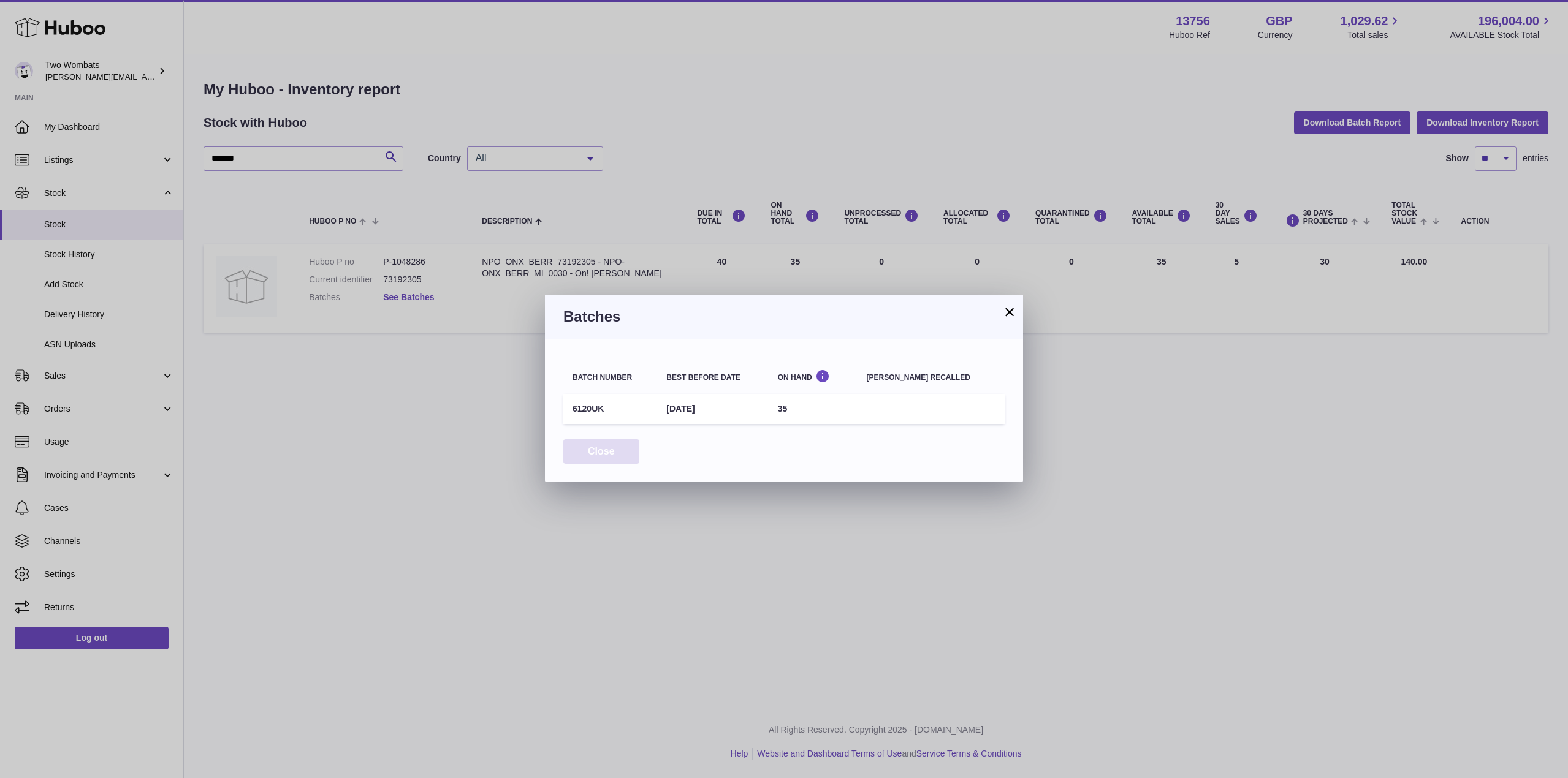
click at [596, 457] on button "Close" at bounding box center [601, 452] width 76 height 25
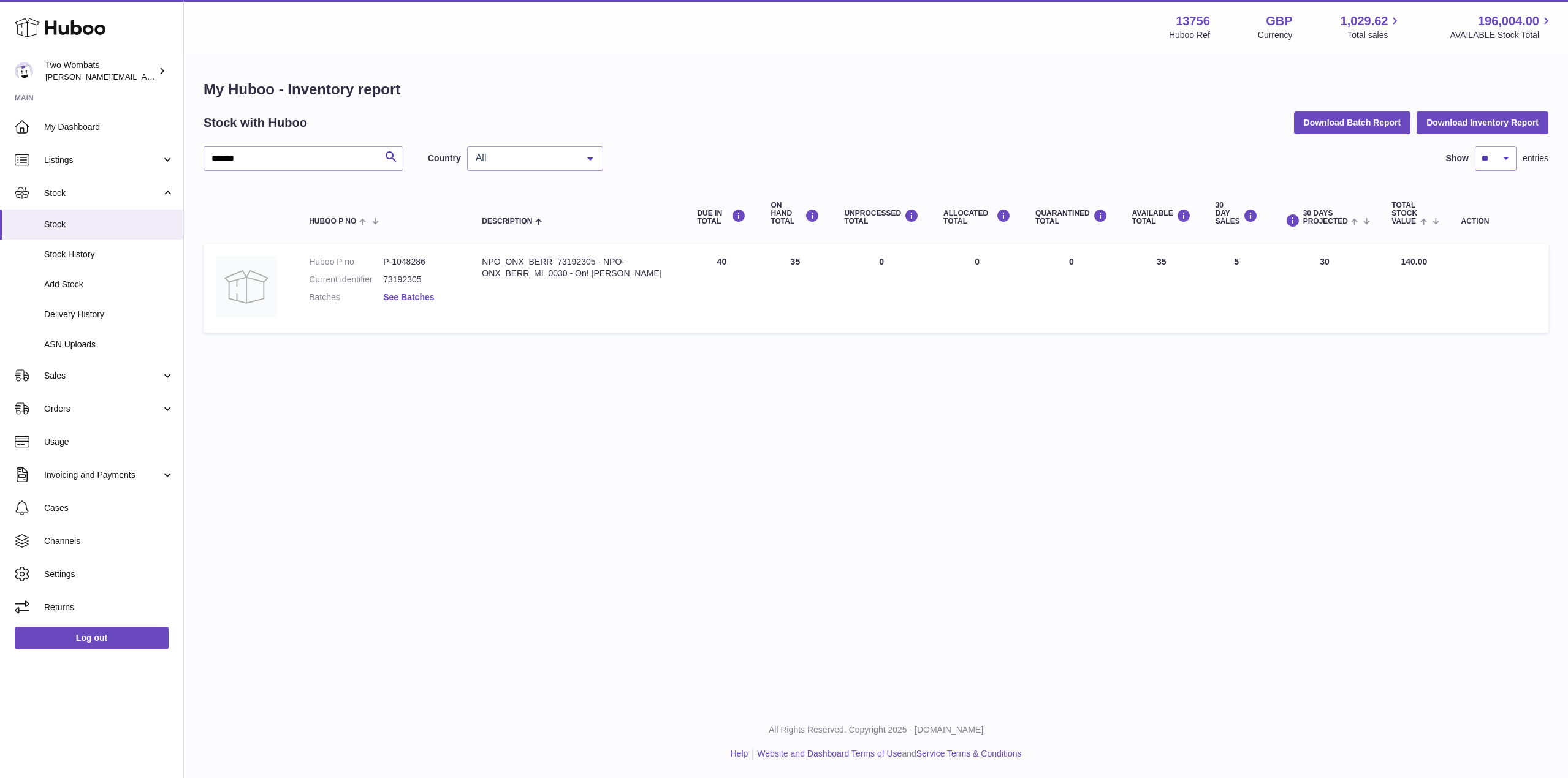
click at [401, 295] on link "See Batches" at bounding box center [408, 297] width 51 height 10
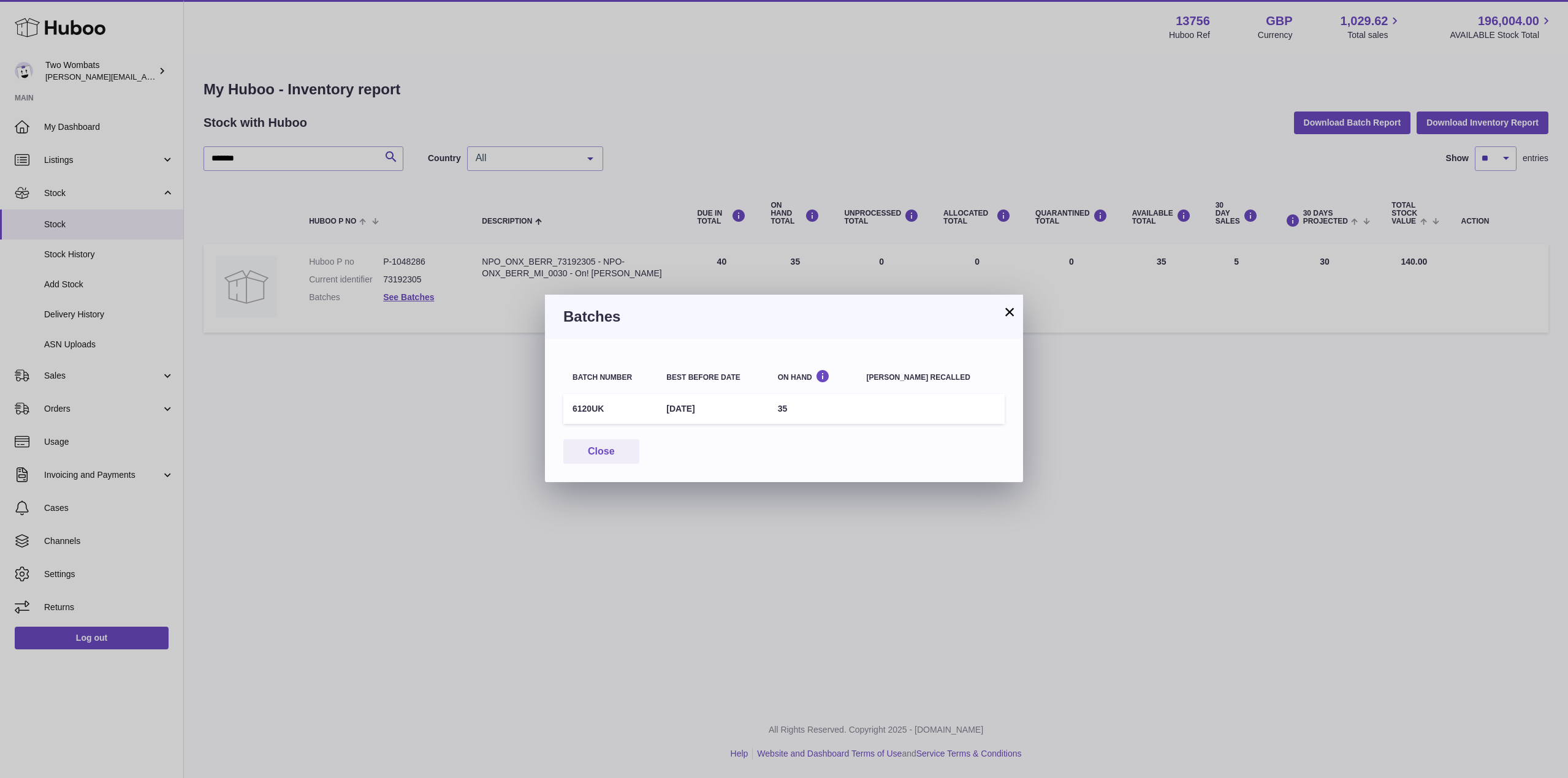
click at [90, 293] on div "× Batches Batch number Best before date On Hand Batch recalled 6120UK 1st Sep 2…" at bounding box center [784, 389] width 1568 height 778
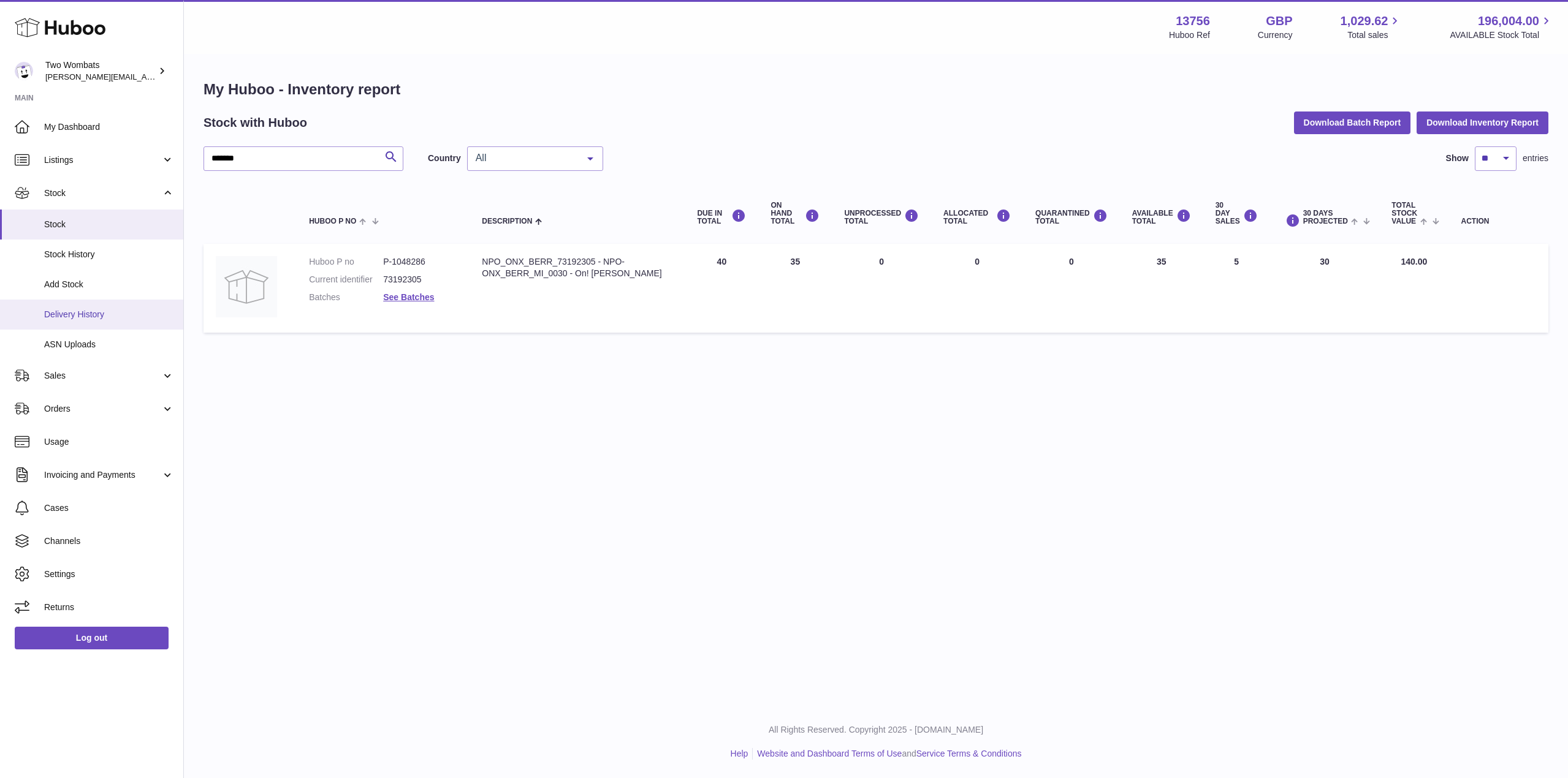
click at [102, 312] on span "Delivery History" at bounding box center [108, 314] width 130 height 11
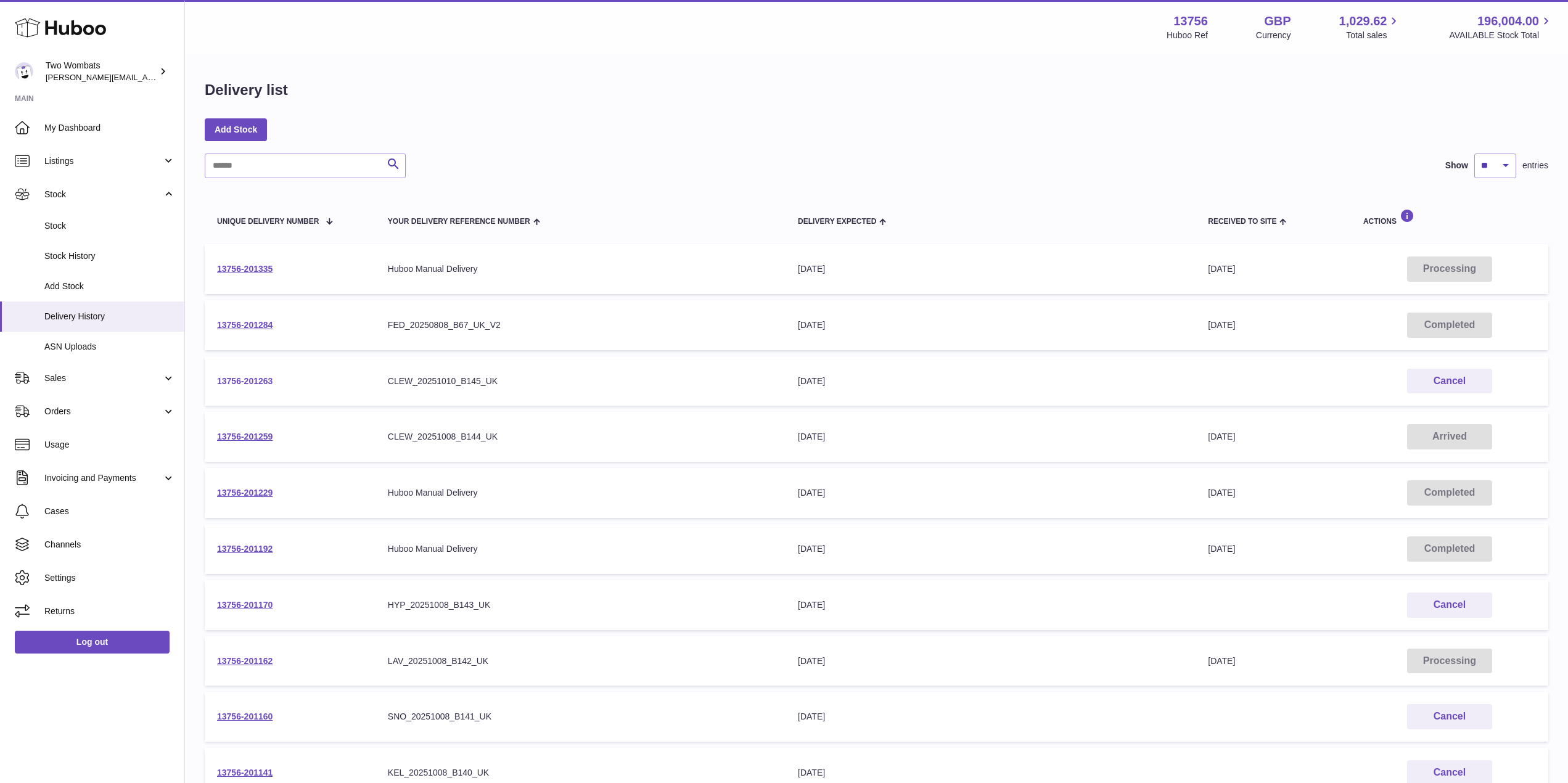
scroll to position [150, 0]
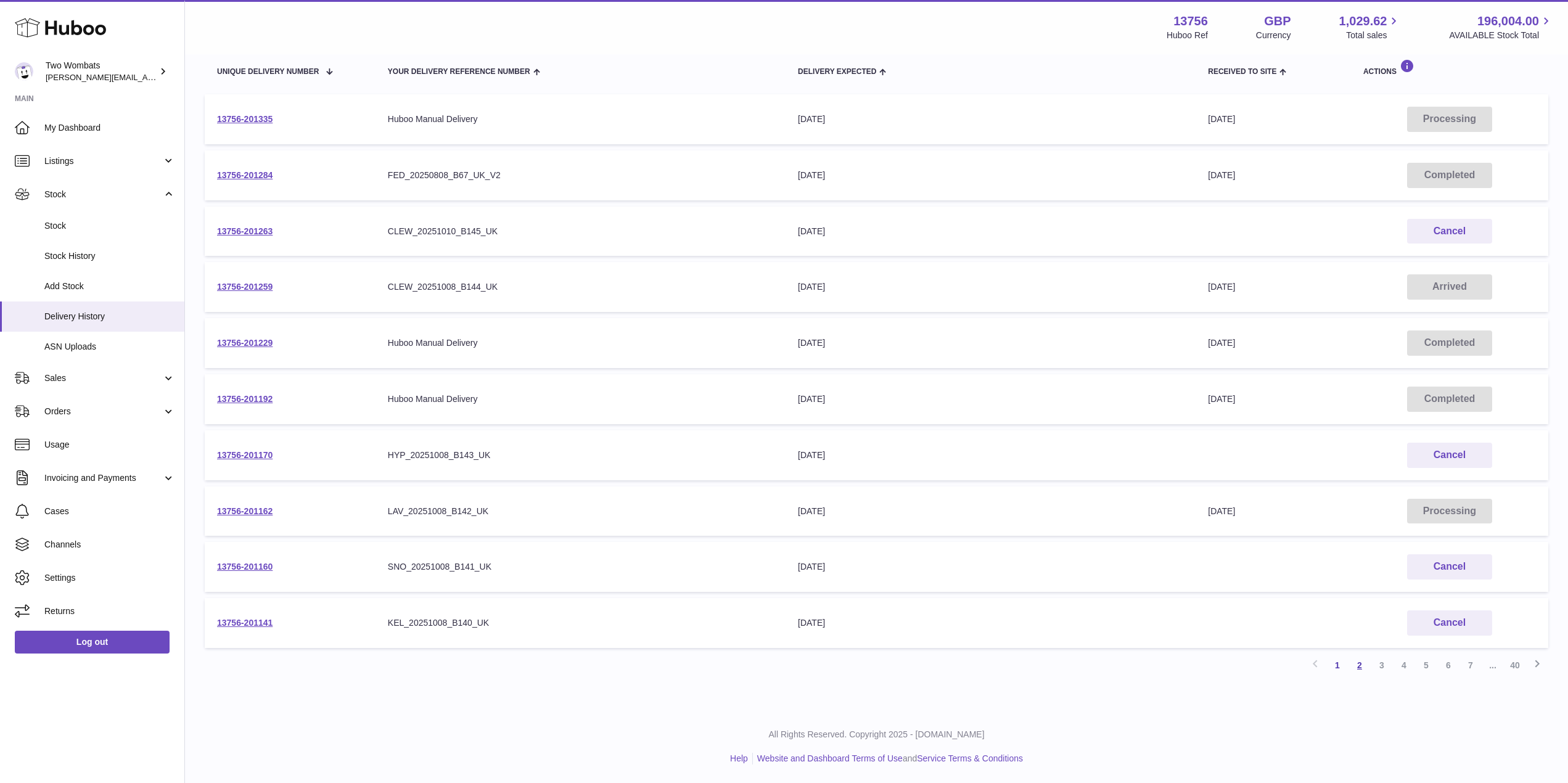
click at [1359, 667] on link "2" at bounding box center [1359, 666] width 22 height 23
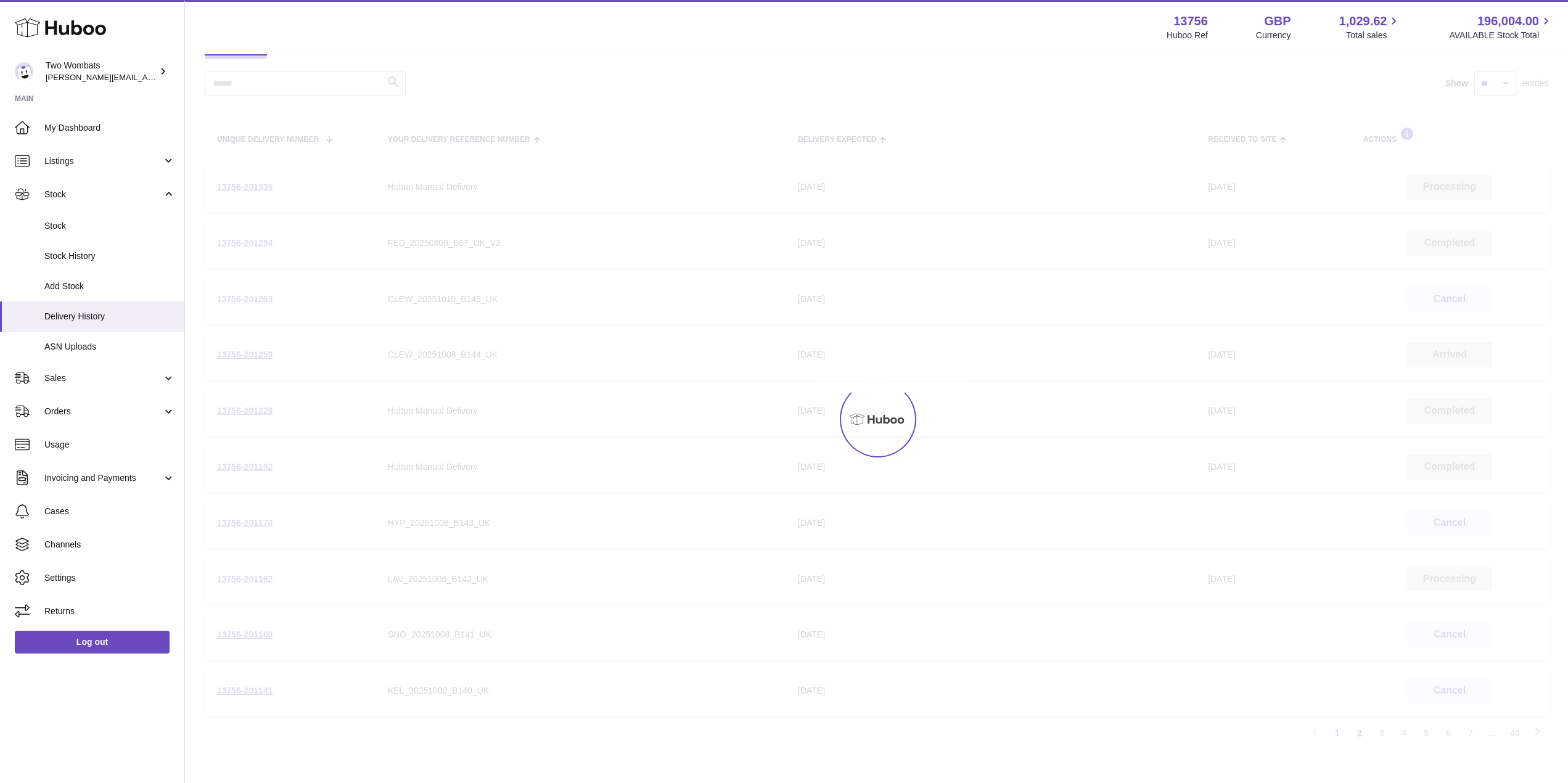
scroll to position [55, 0]
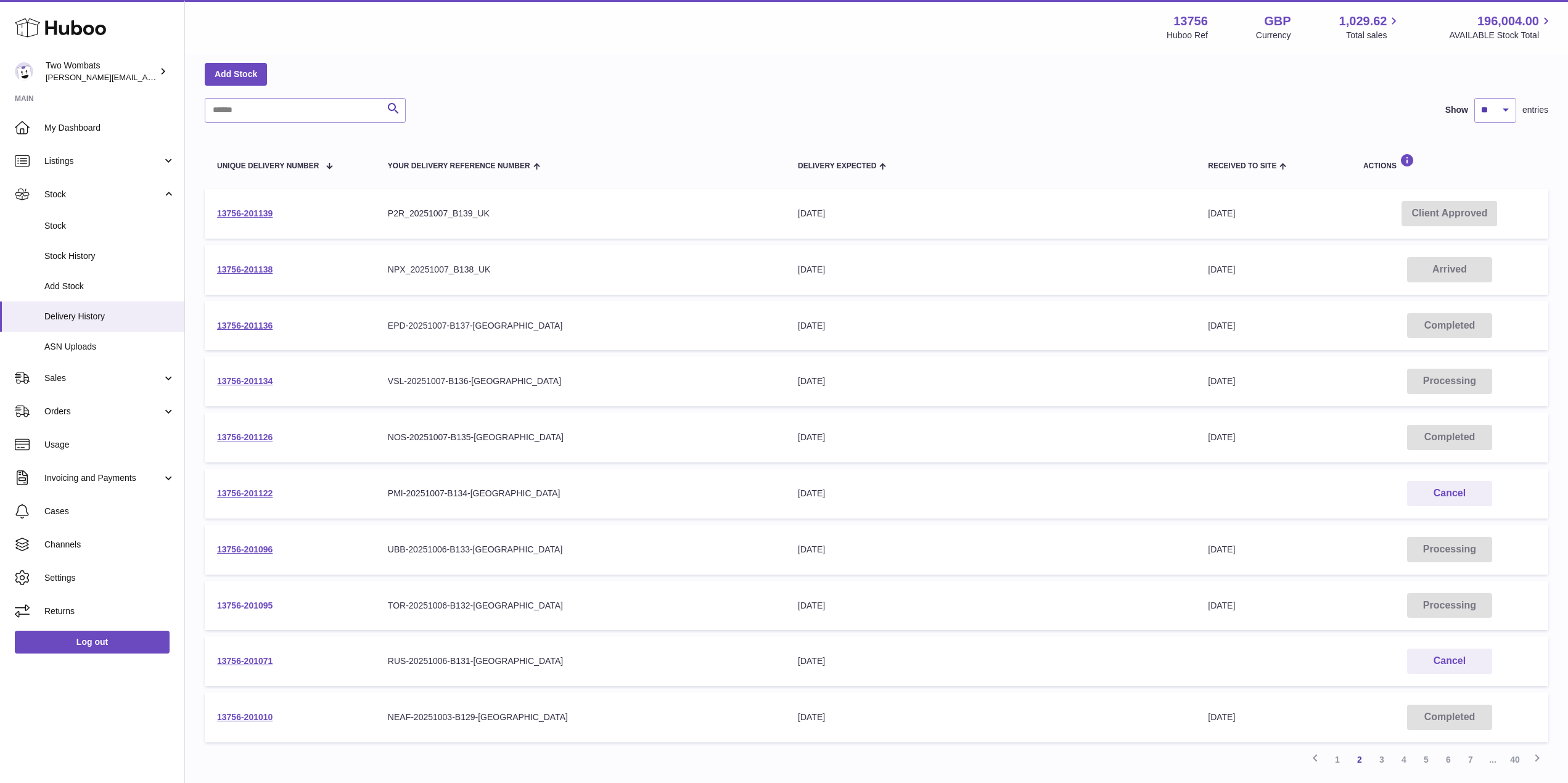
click at [255, 603] on link "13756-201095" at bounding box center [245, 606] width 55 height 10
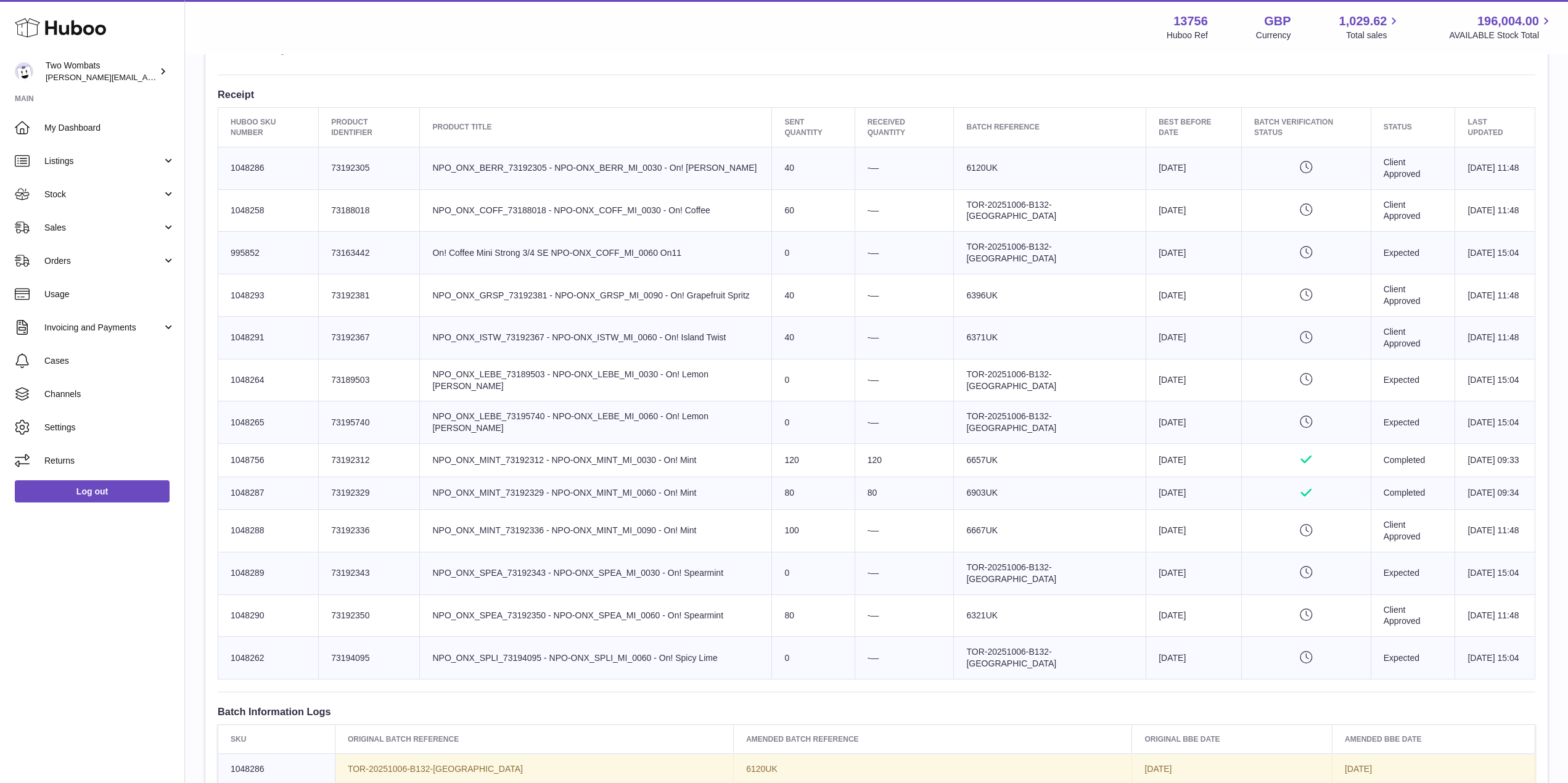
scroll to position [433, 0]
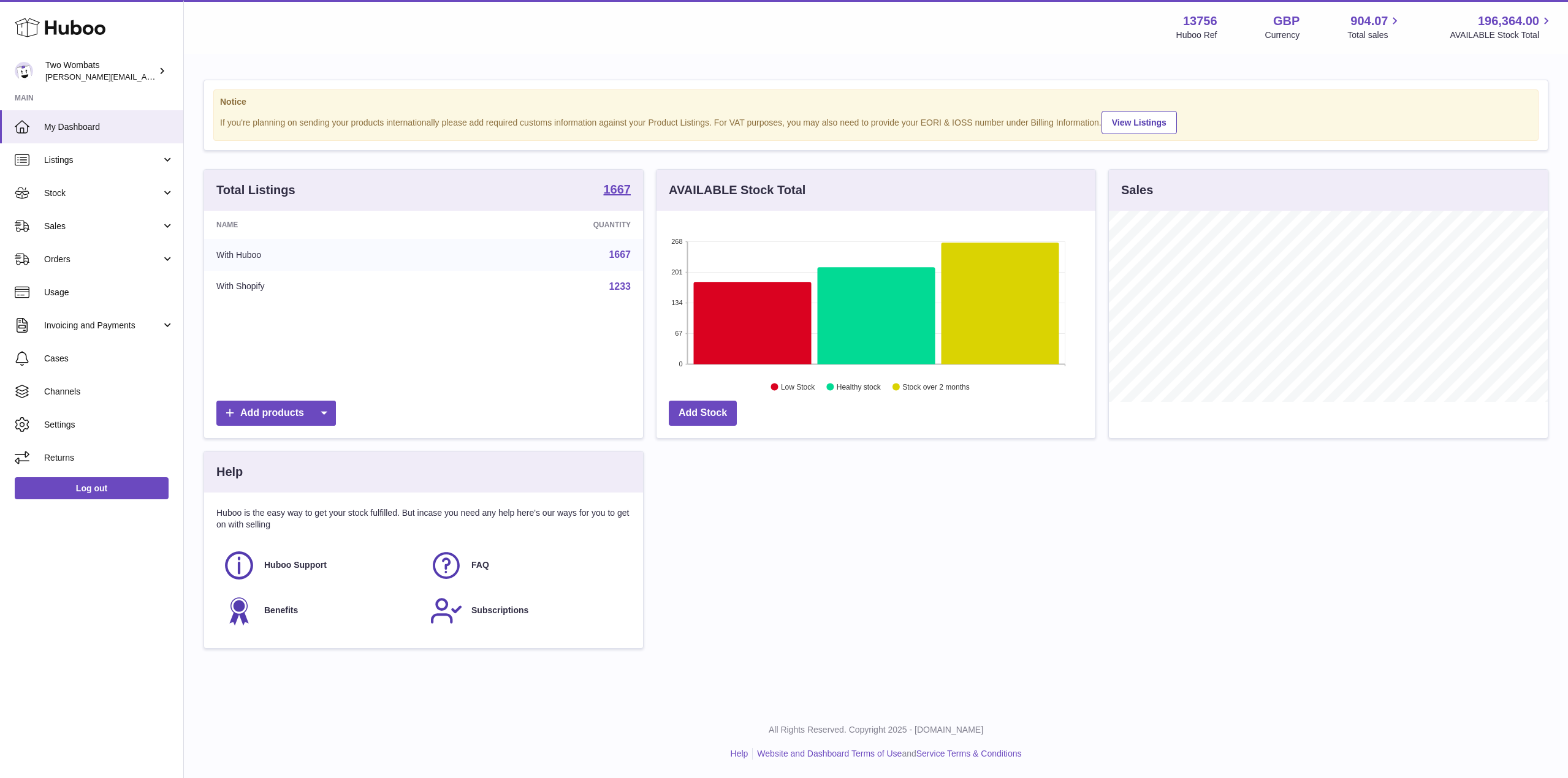
scroll to position [191, 439]
click at [164, 185] on link "Stock" at bounding box center [91, 193] width 184 height 34
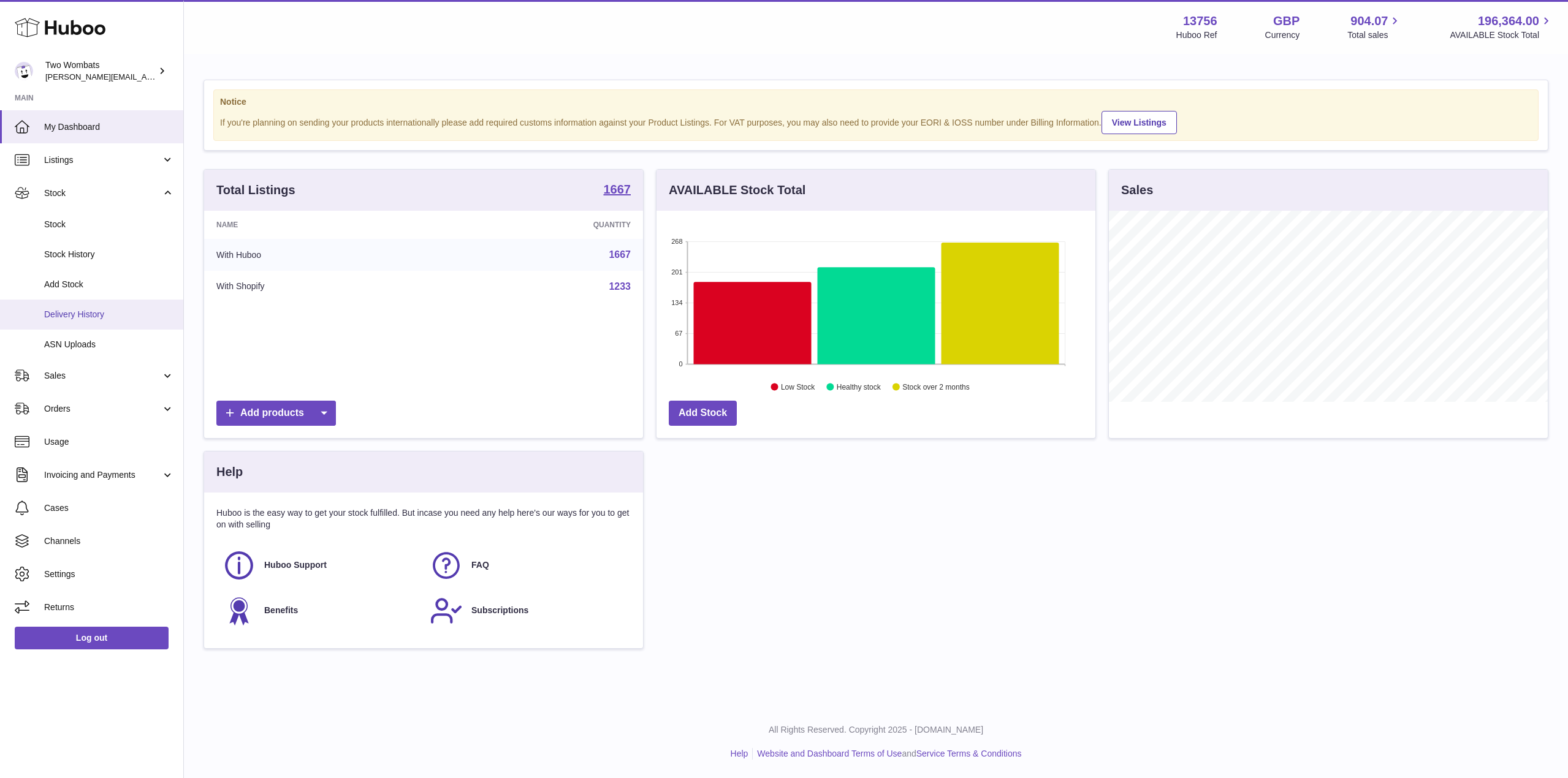
click at [106, 316] on span "Delivery History" at bounding box center [108, 314] width 130 height 11
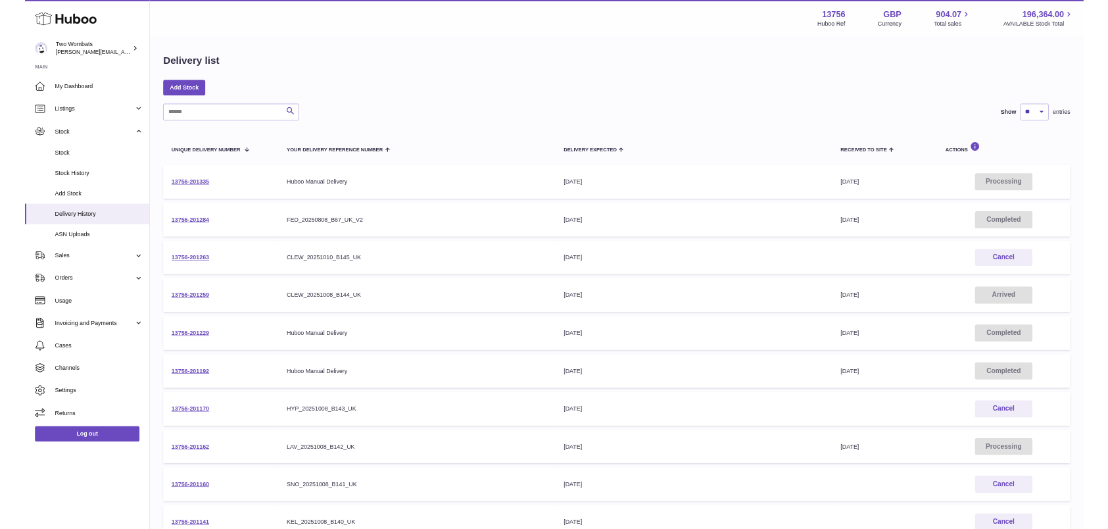
scroll to position [76, 0]
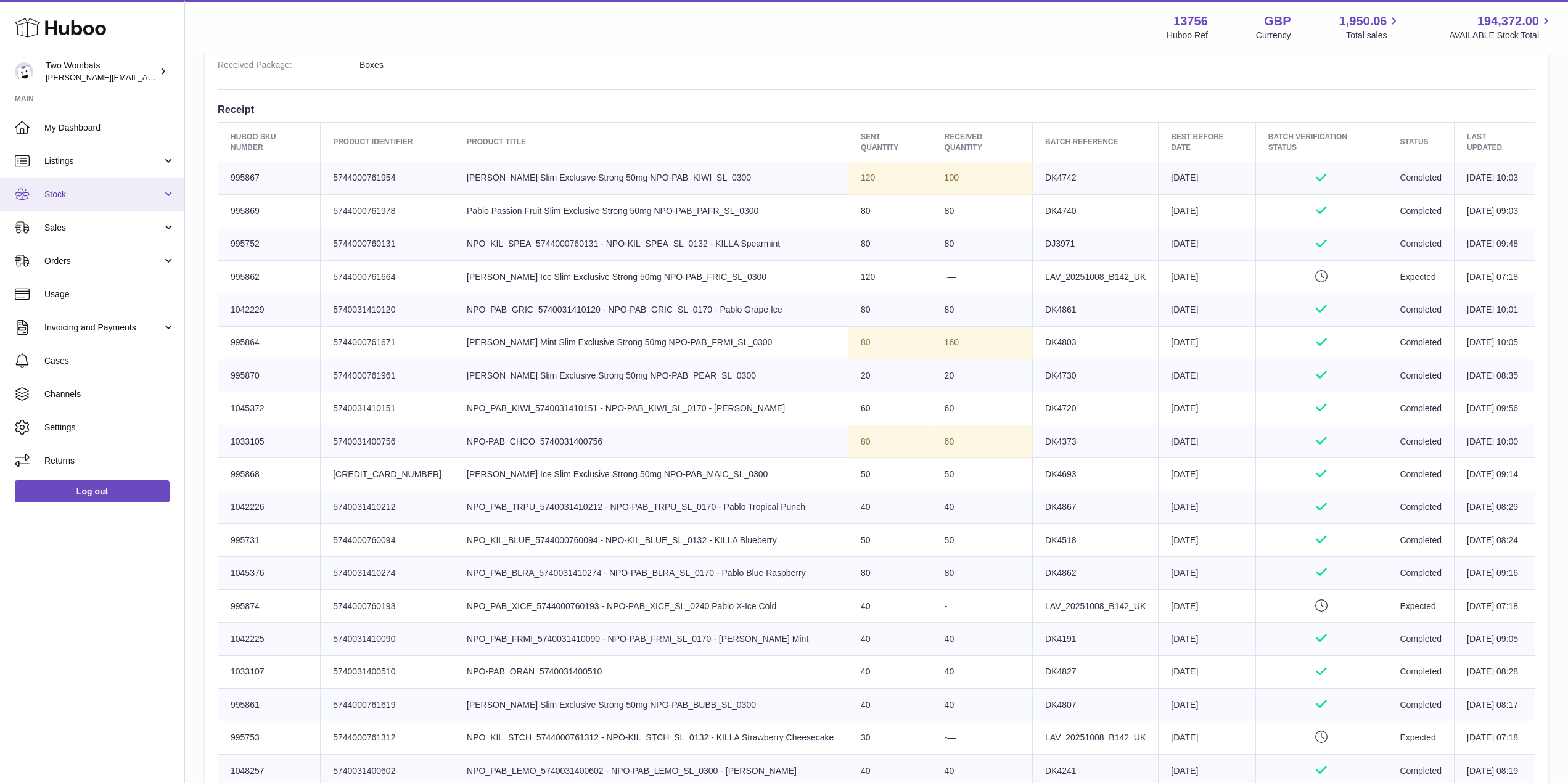
scroll to position [419, 0]
click at [171, 189] on link "Stock" at bounding box center [92, 194] width 185 height 34
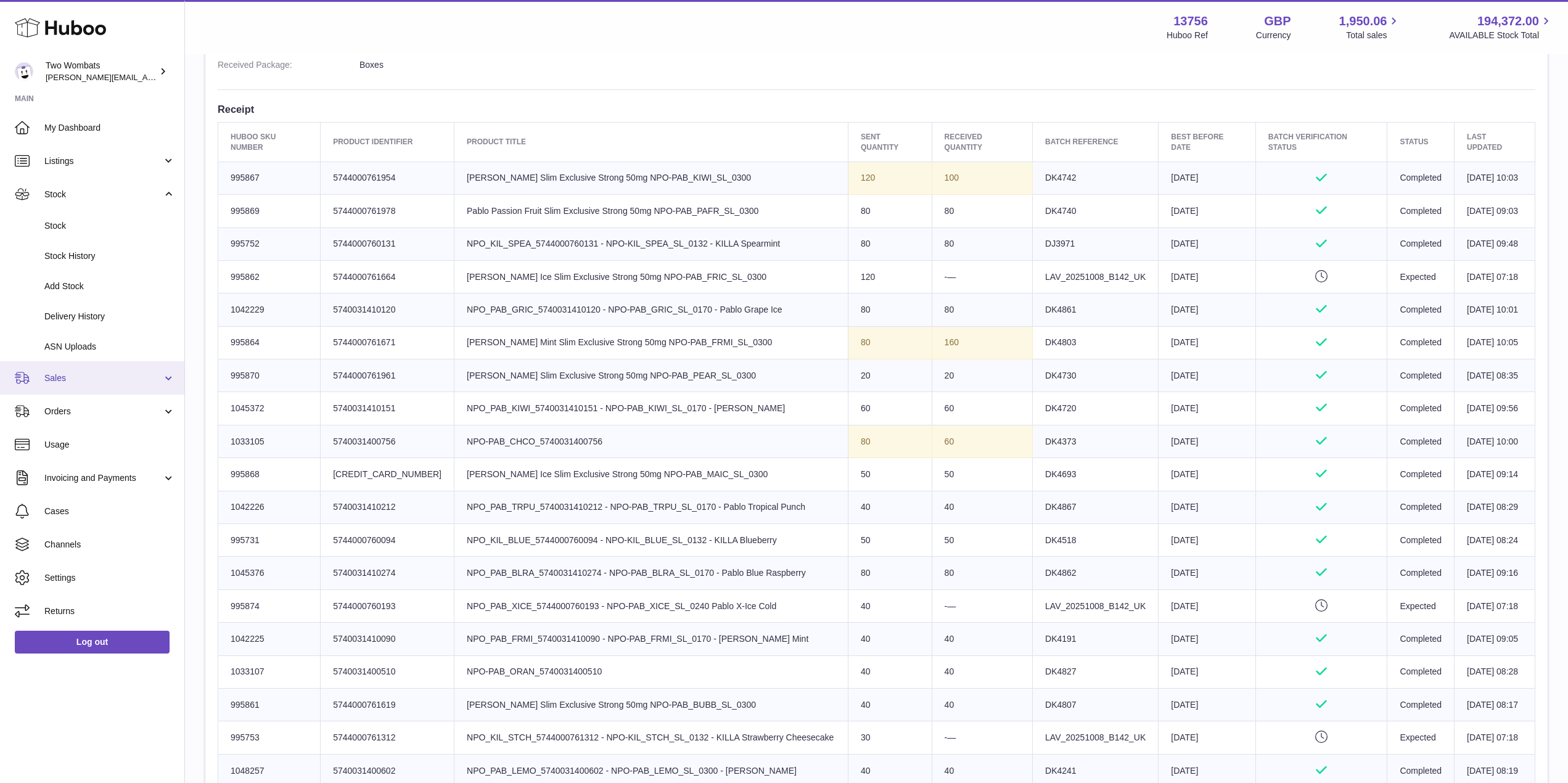
click at [157, 376] on span "Sales" at bounding box center [103, 378] width 118 height 11
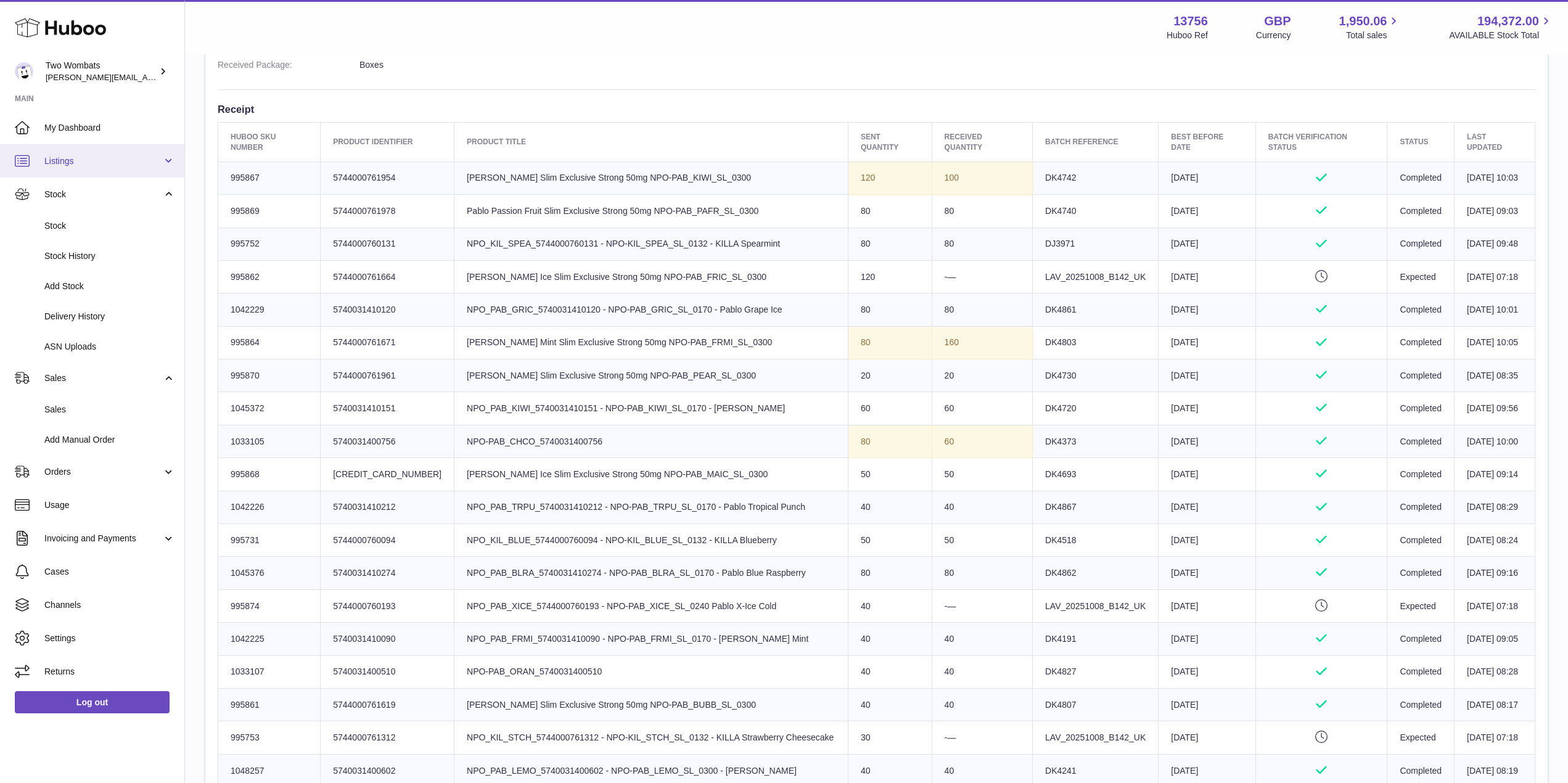
click at [175, 144] on link "Listings" at bounding box center [92, 161] width 185 height 34
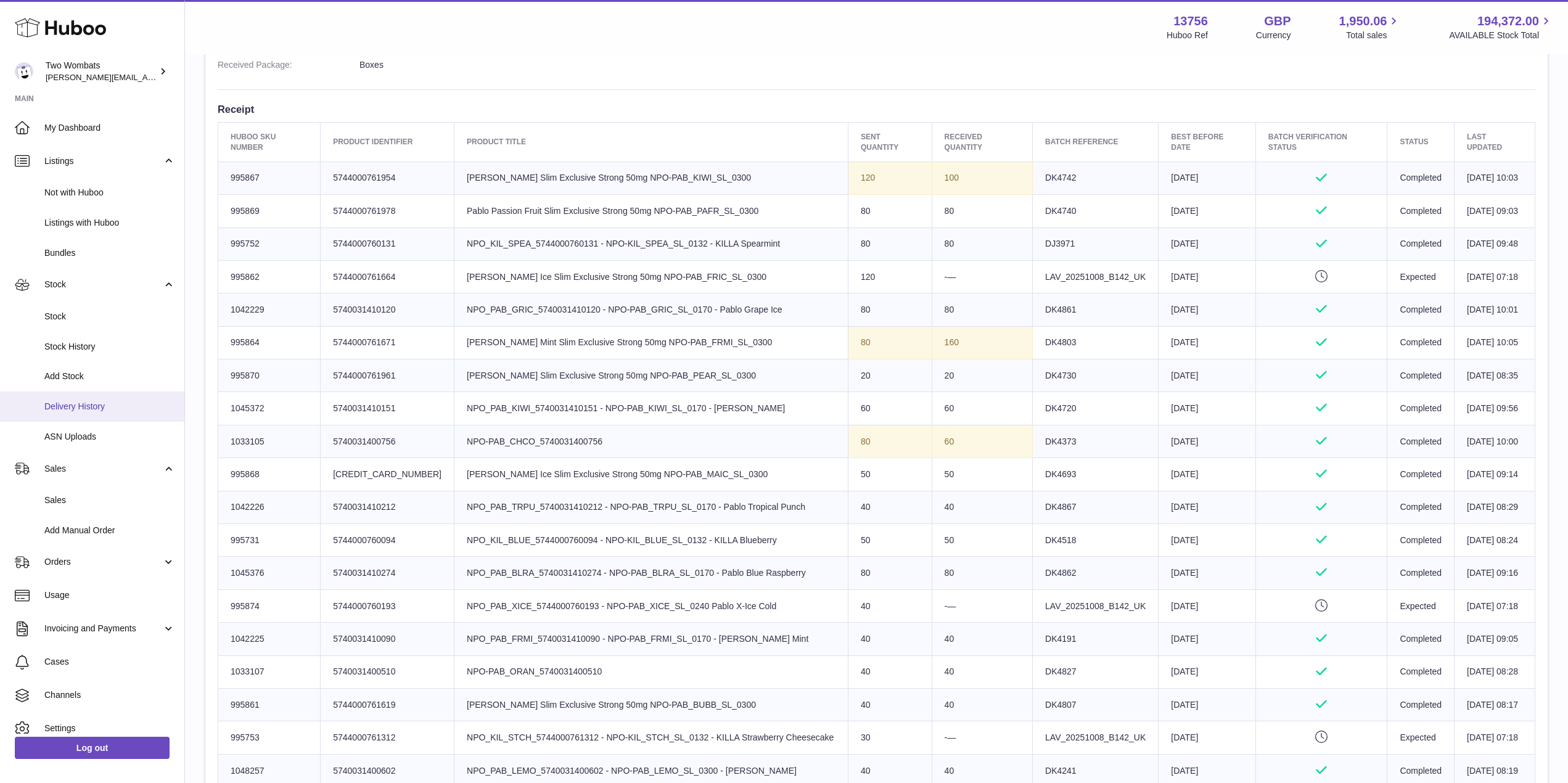
click at [98, 394] on link "Delivery History" at bounding box center [92, 407] width 185 height 30
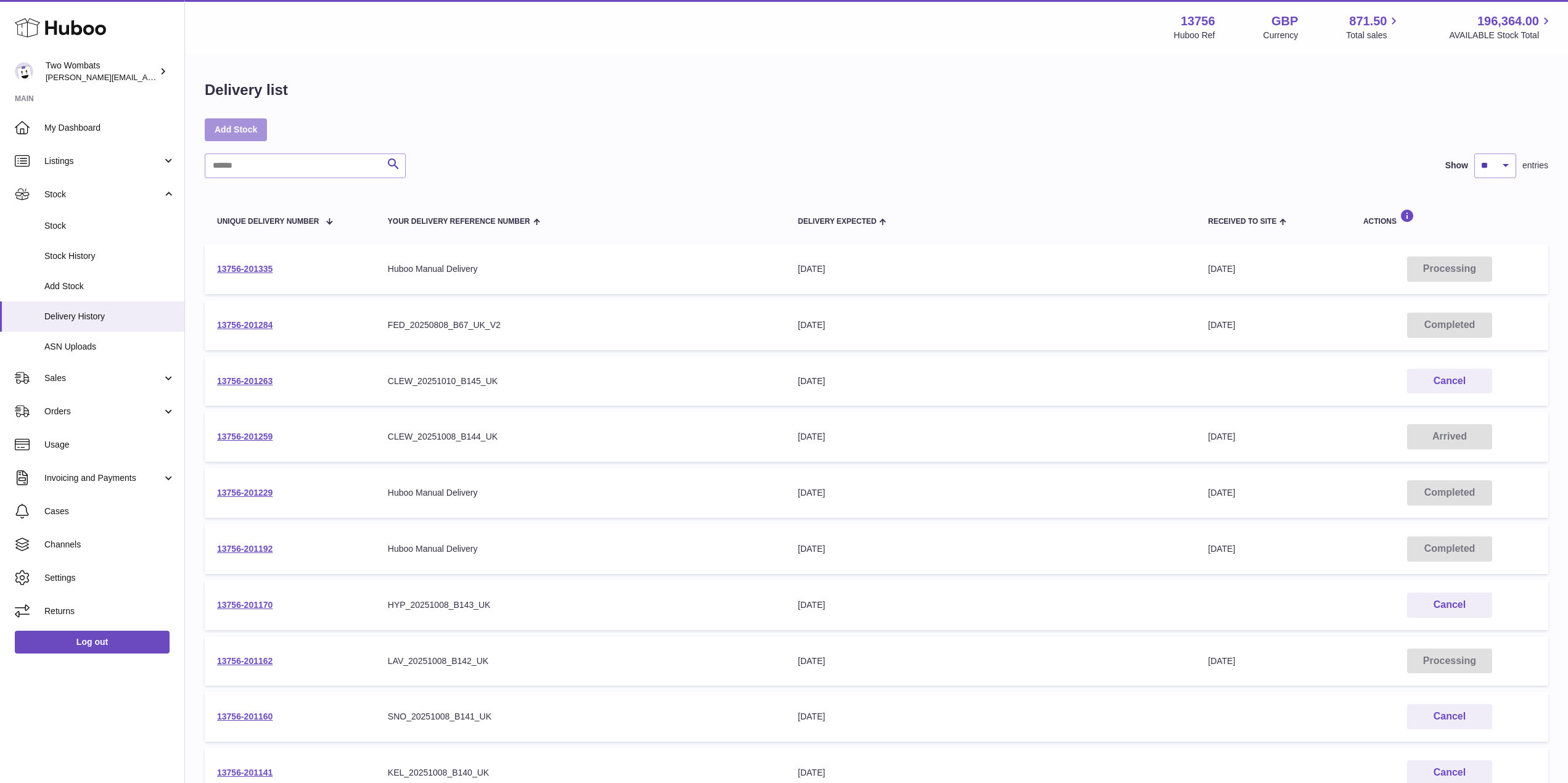
click at [255, 126] on link "Add Stock" at bounding box center [235, 129] width 62 height 23
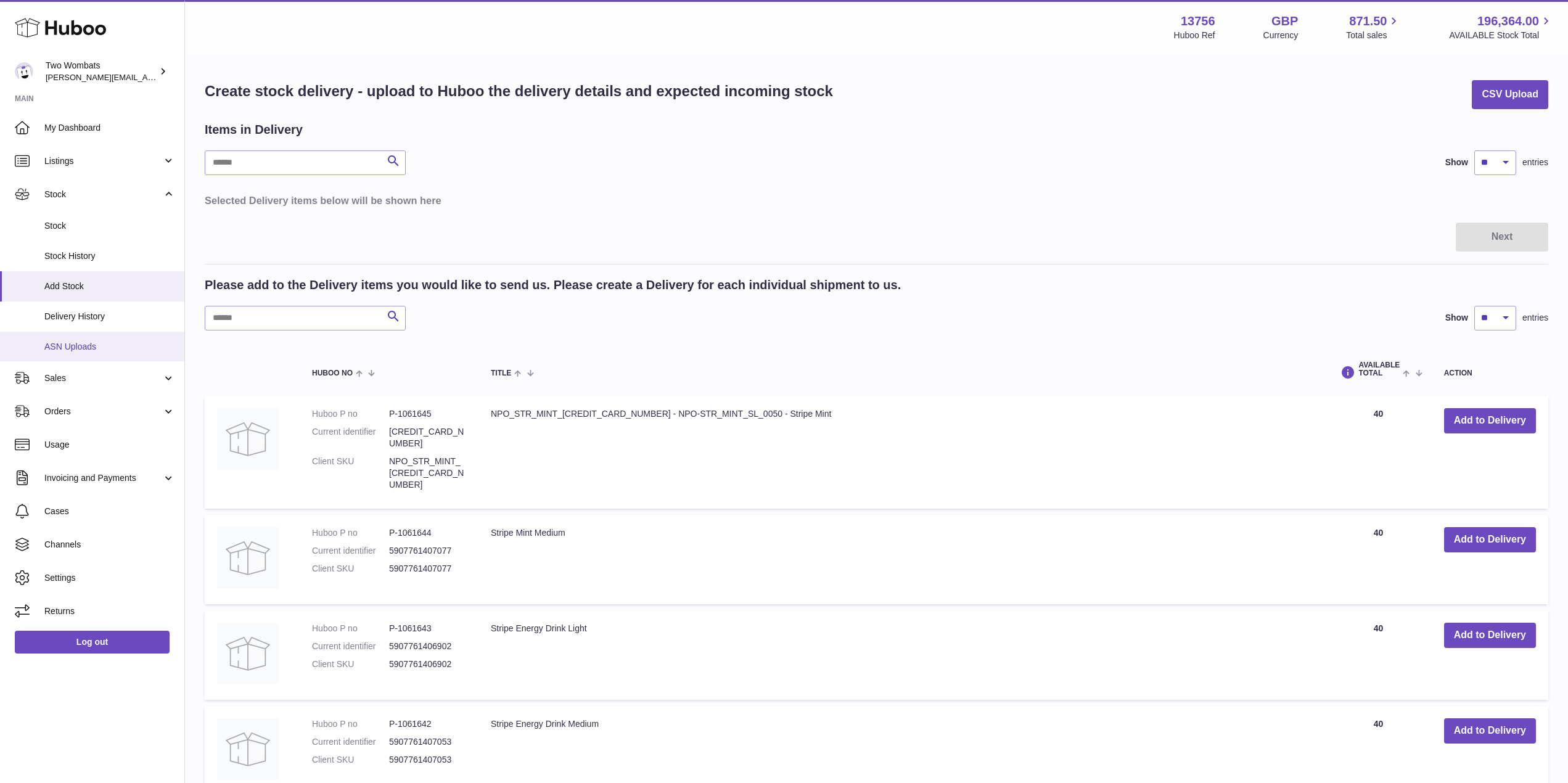
click at [165, 354] on link "ASN Uploads" at bounding box center [92, 347] width 185 height 30
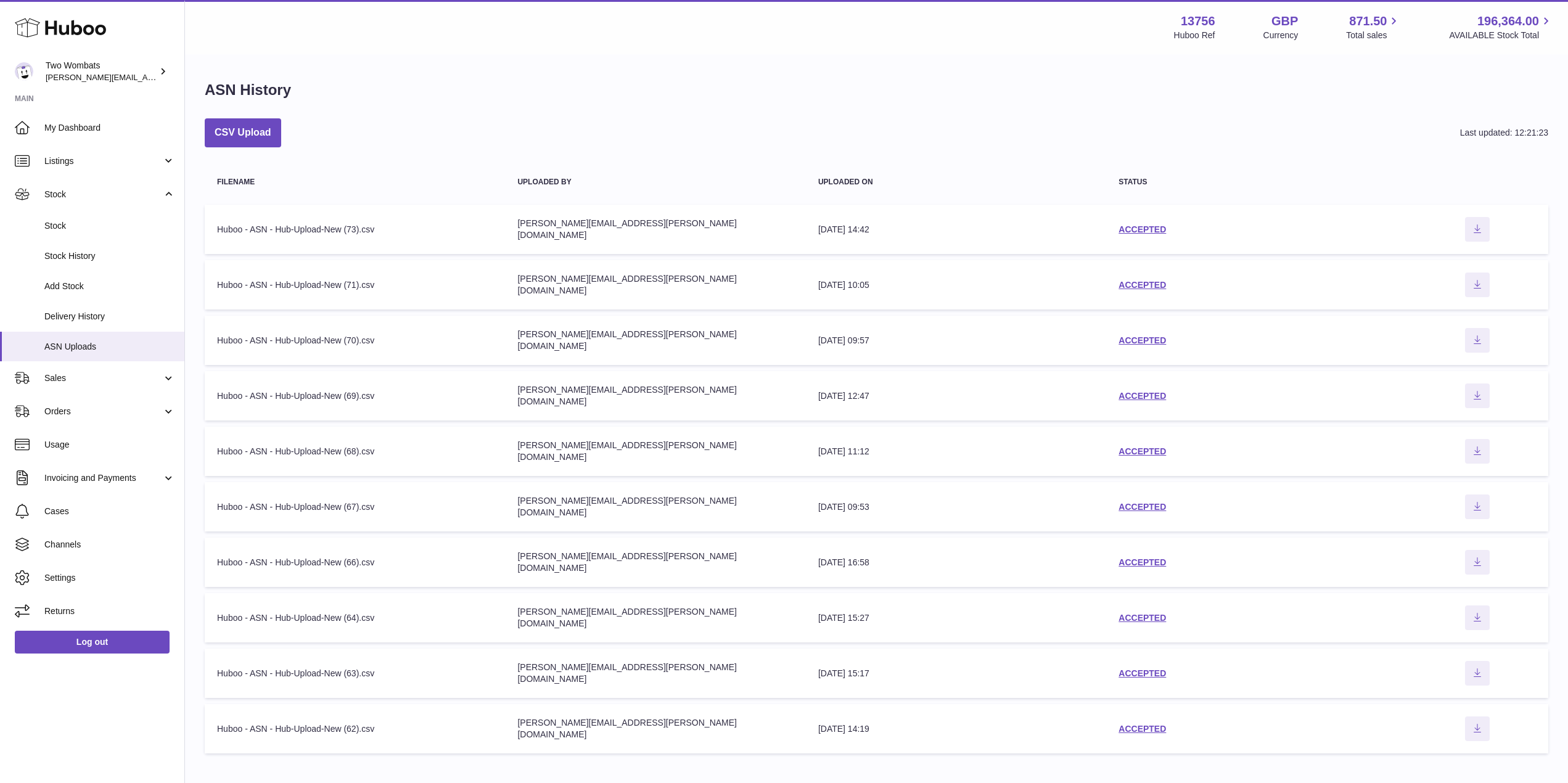
click at [281, 136] on div "CSV Upload Last updated: 12:21:23" at bounding box center [875, 132] width 1343 height 29
click at [270, 133] on button "CSV Upload" at bounding box center [243, 132] width 77 height 29
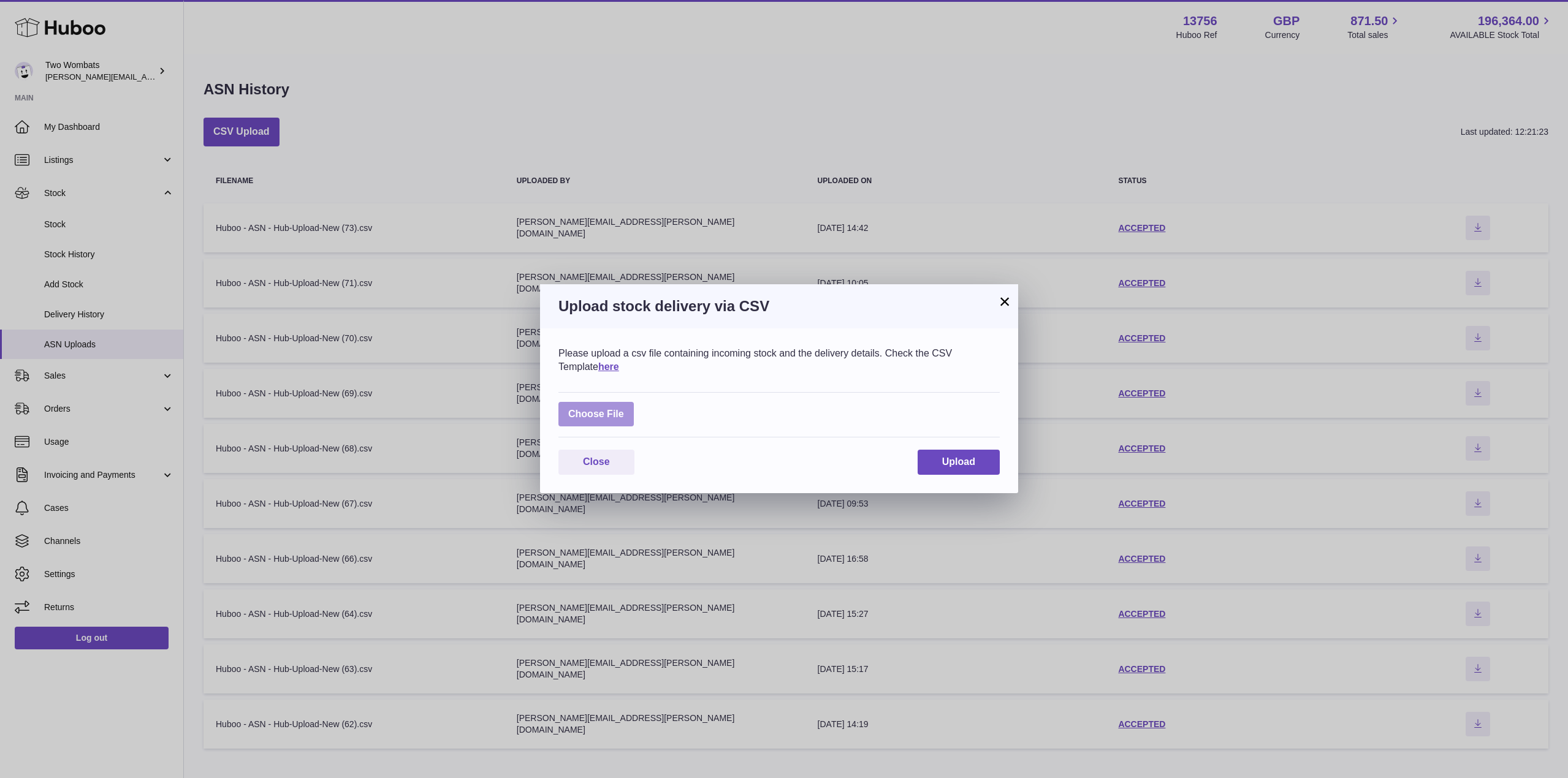
click at [594, 411] on label at bounding box center [596, 414] width 76 height 25
click at [625, 409] on input "file" at bounding box center [625, 408] width 1 height 1
type input "**********"
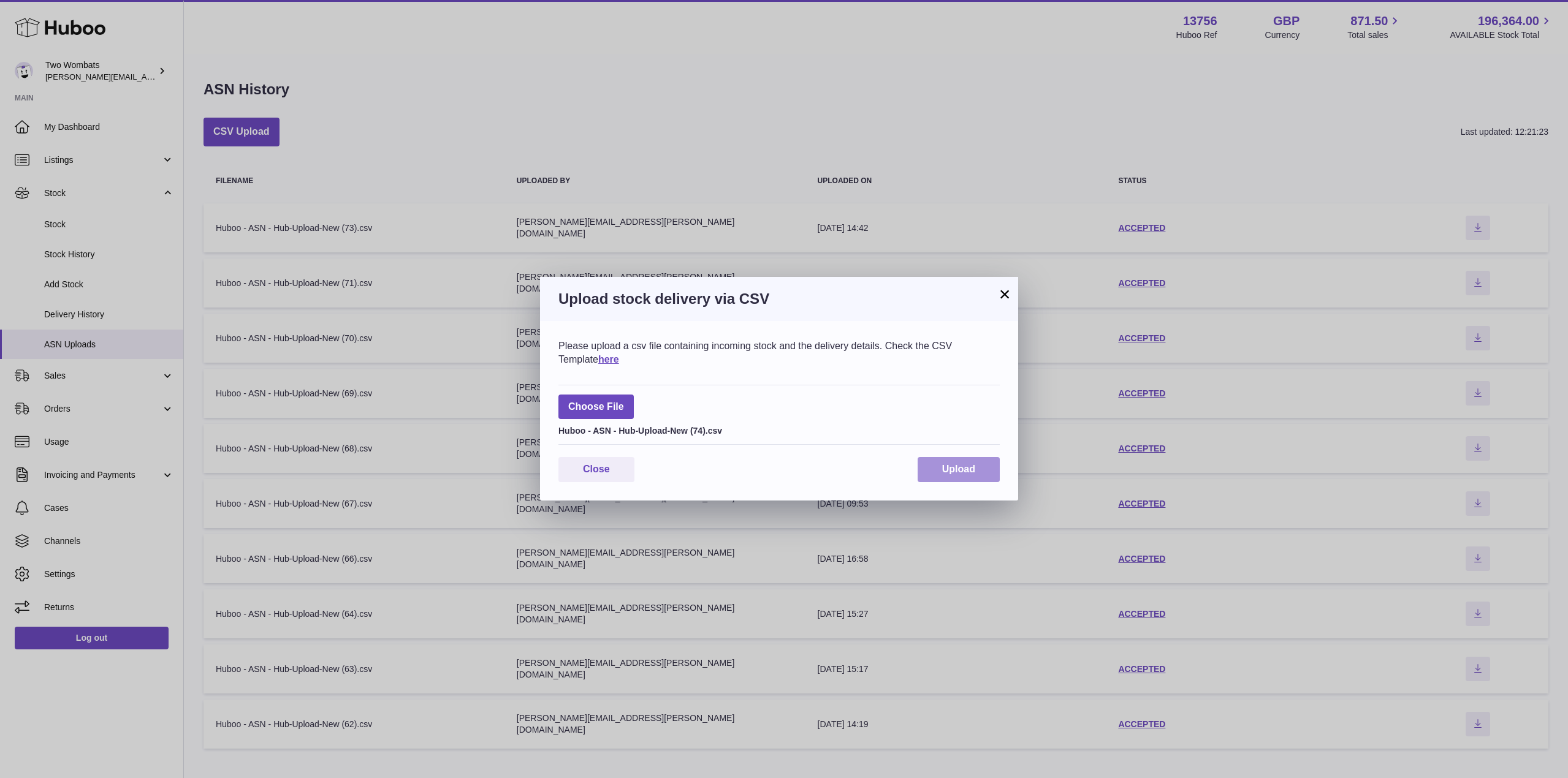
click at [966, 471] on span "Upload" at bounding box center [959, 469] width 34 height 10
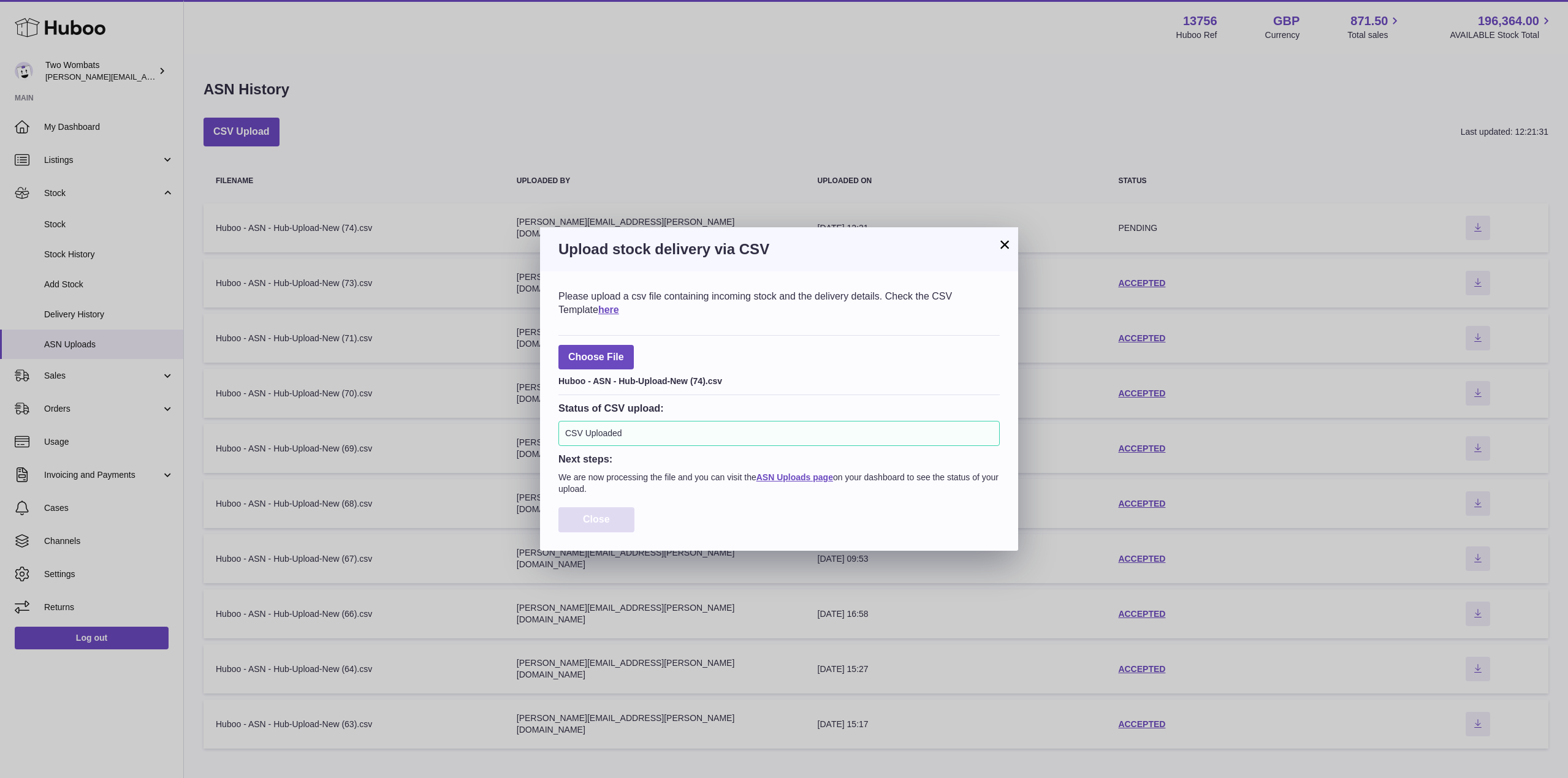
click at [612, 525] on button "Close" at bounding box center [597, 520] width 76 height 25
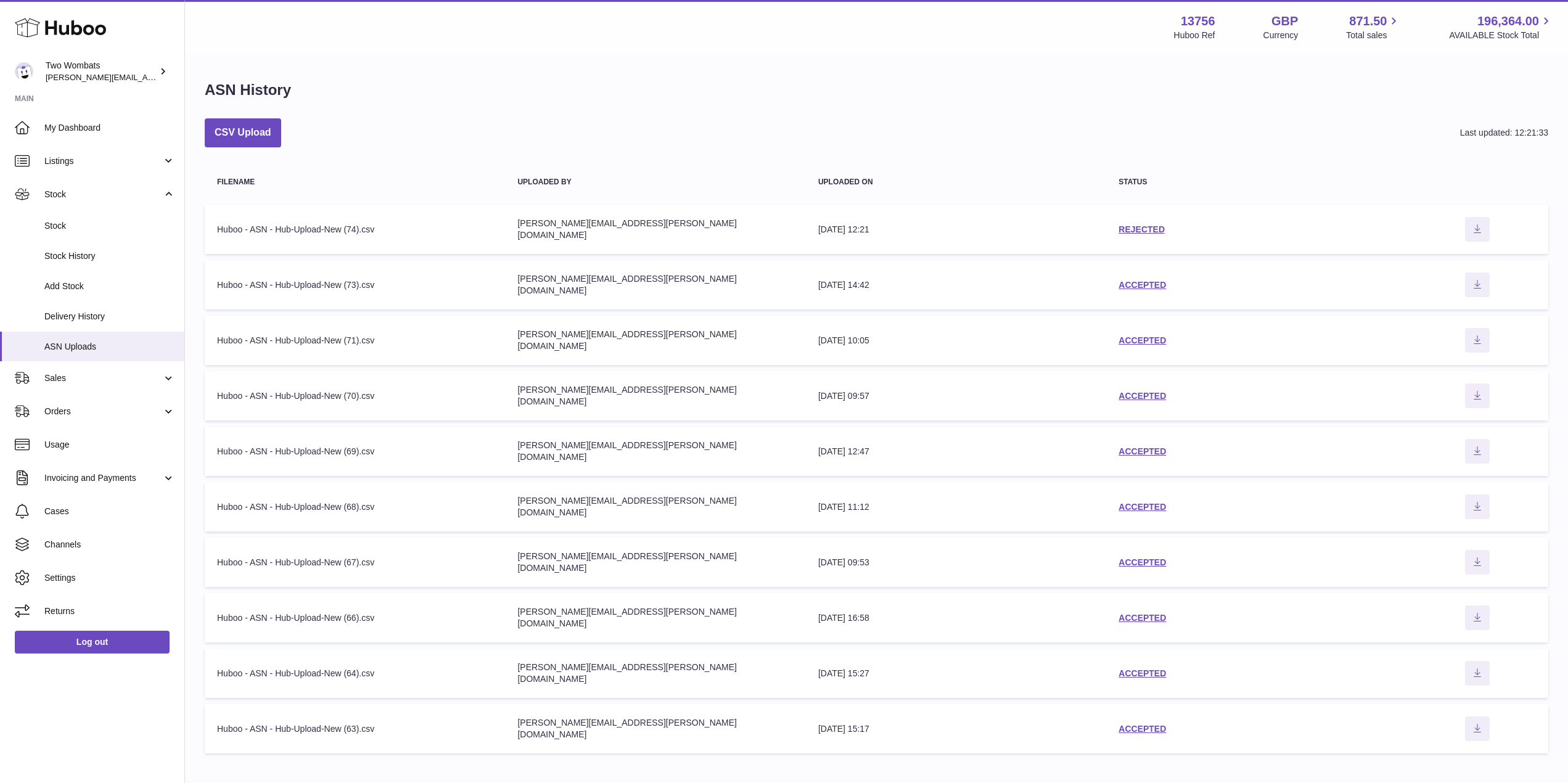
click at [1157, 220] on td "status REJECTED" at bounding box center [1256, 229] width 300 height 50
click at [1154, 225] on link "REJECTED" at bounding box center [1141, 229] width 46 height 10
click at [252, 132] on button "CSV Upload" at bounding box center [243, 132] width 77 height 29
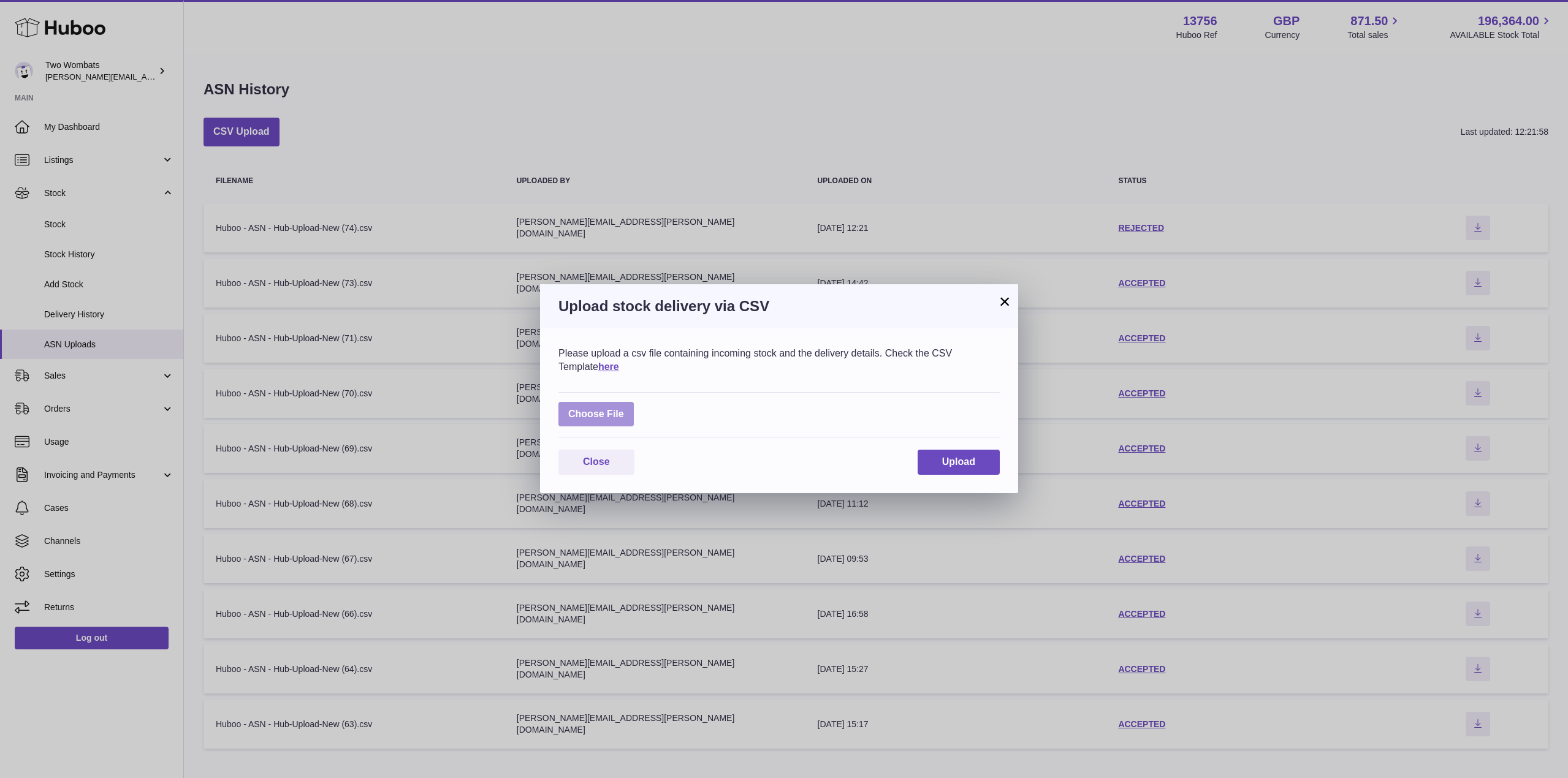
click at [615, 418] on label at bounding box center [596, 414] width 76 height 25
click at [625, 409] on input "file" at bounding box center [625, 408] width 1 height 1
type input "**********"
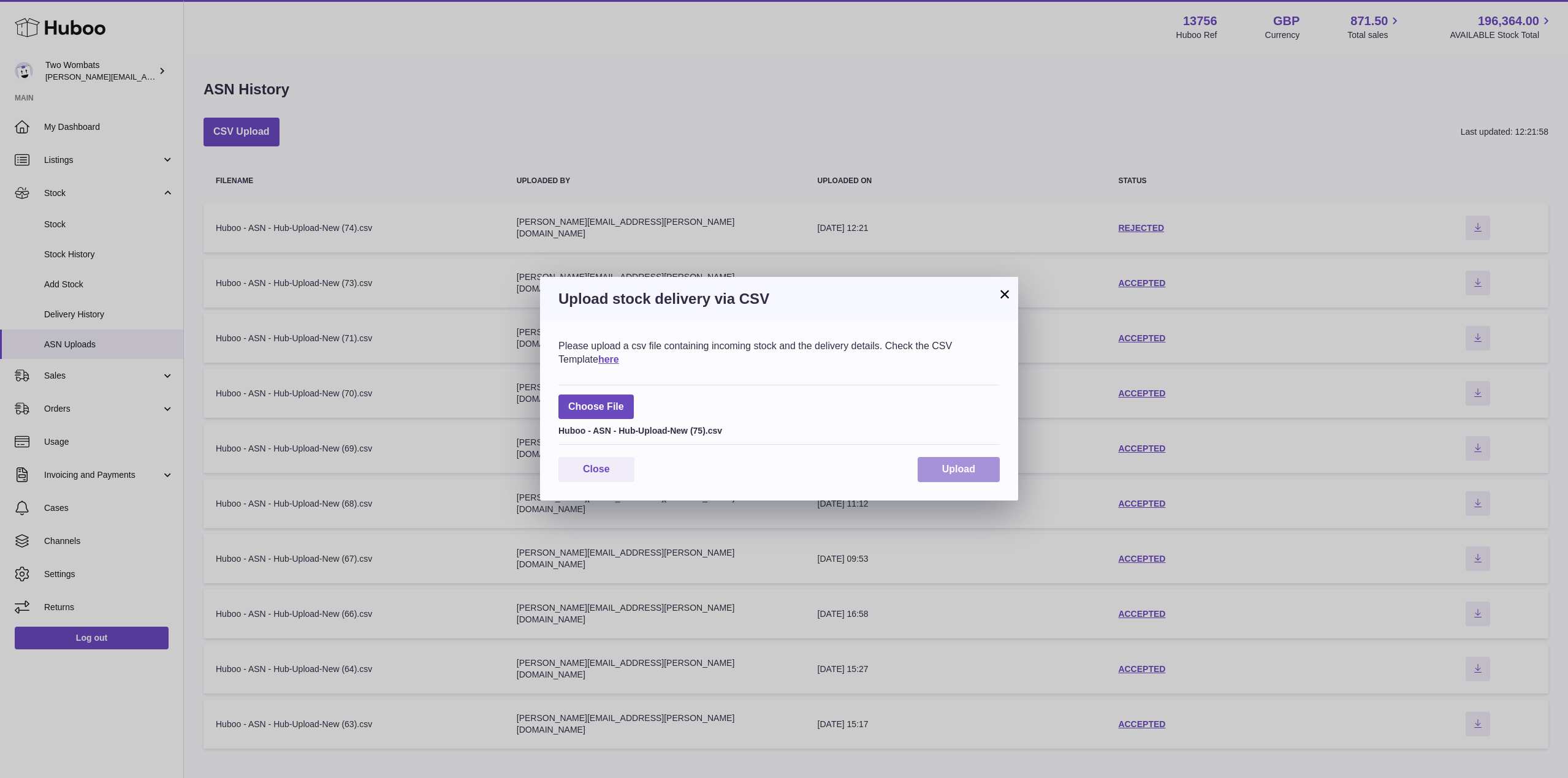
click at [956, 476] on button "Upload" at bounding box center [959, 470] width 82 height 25
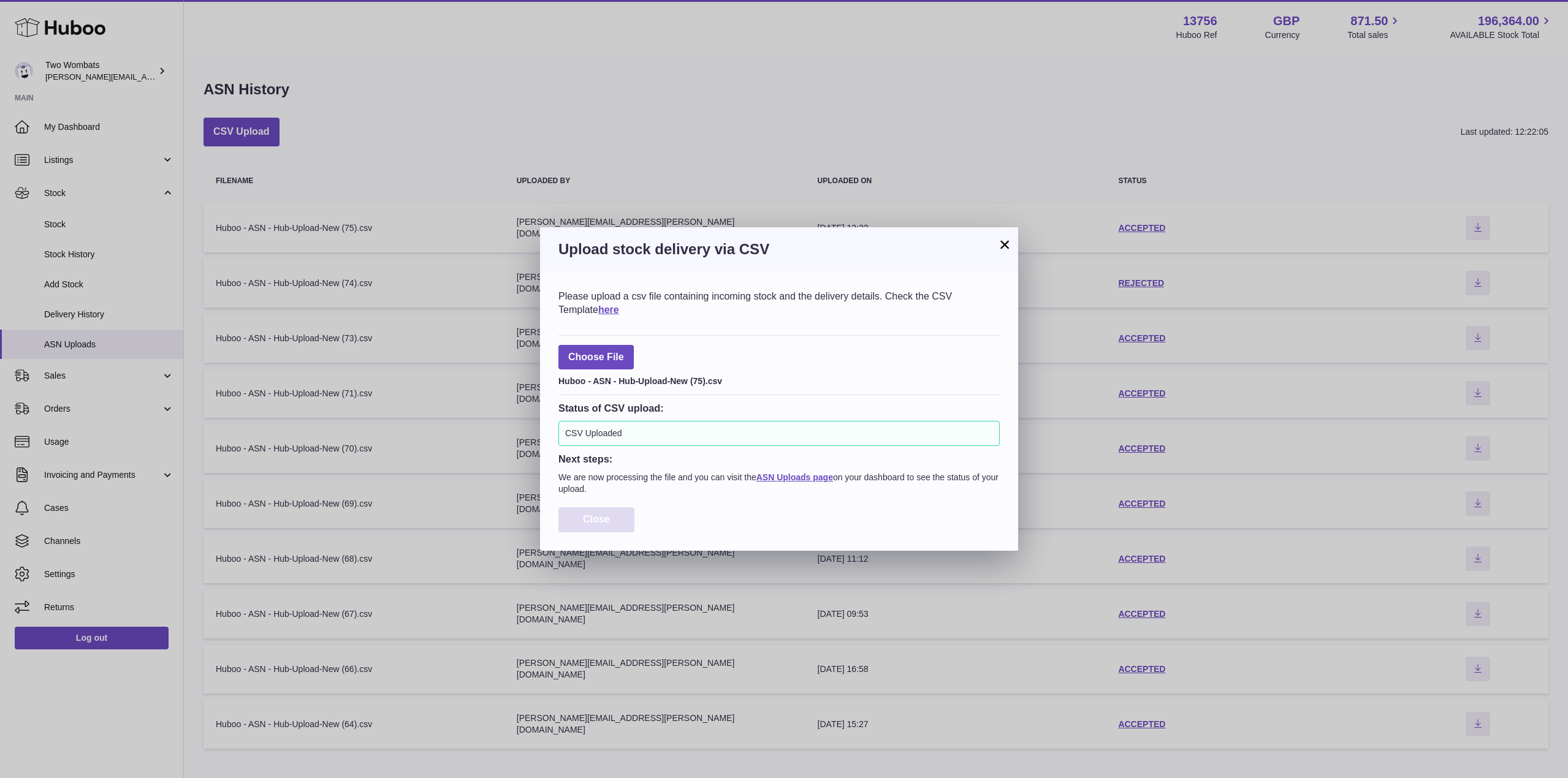
click at [608, 520] on span "Close" at bounding box center [597, 519] width 27 height 10
